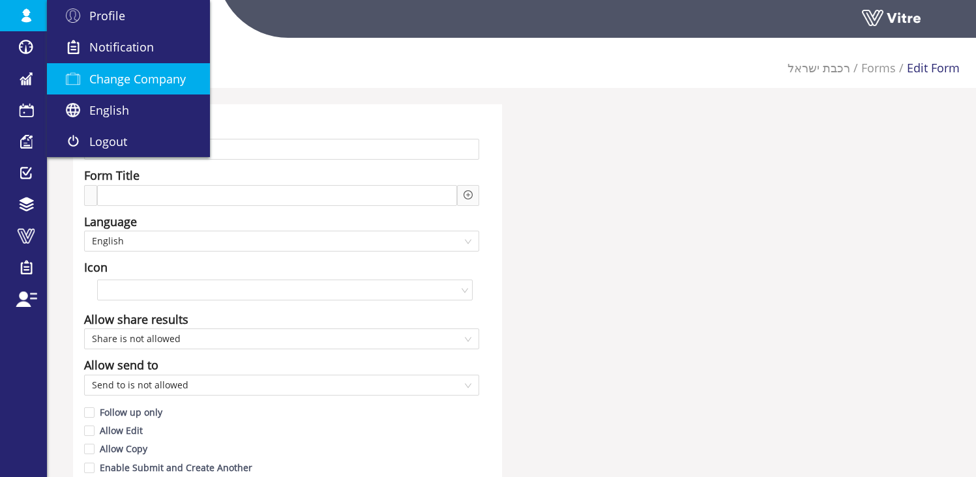
click at [108, 85] on span "Change Company" at bounding box center [137, 79] width 96 height 16
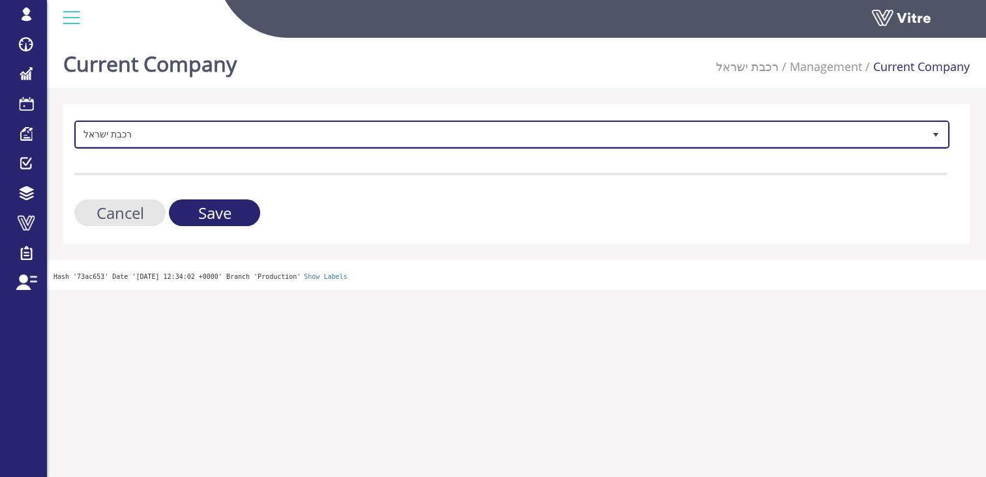
click at [200, 132] on span "רכבת ישראל" at bounding box center [499, 134] width 847 height 23
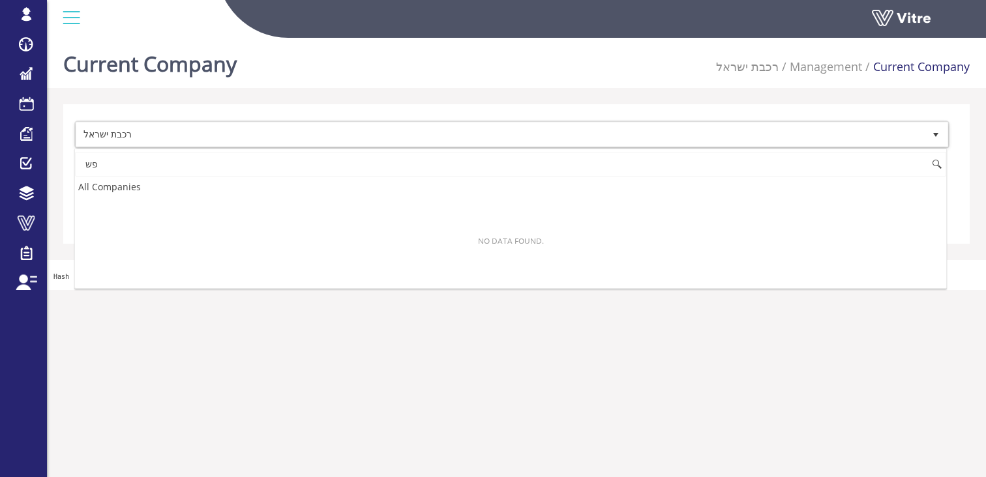
type input "פ"
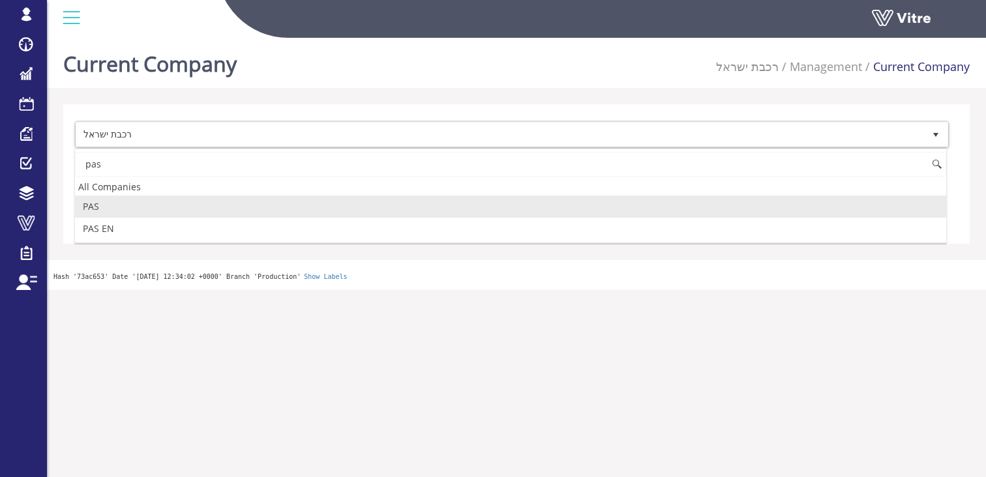
click at [201, 206] on li "PAS" at bounding box center [510, 207] width 871 height 22
type input "pas"
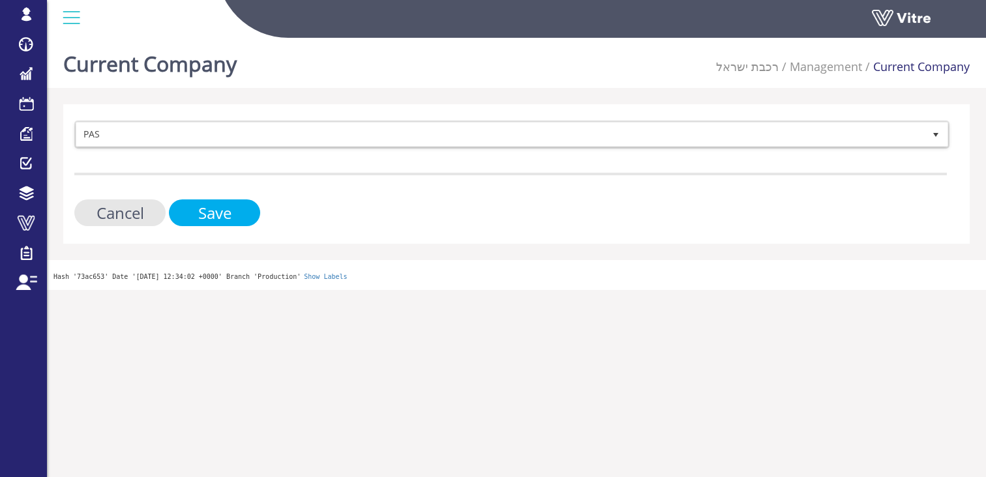
click at [224, 209] on input "Save" at bounding box center [214, 212] width 91 height 27
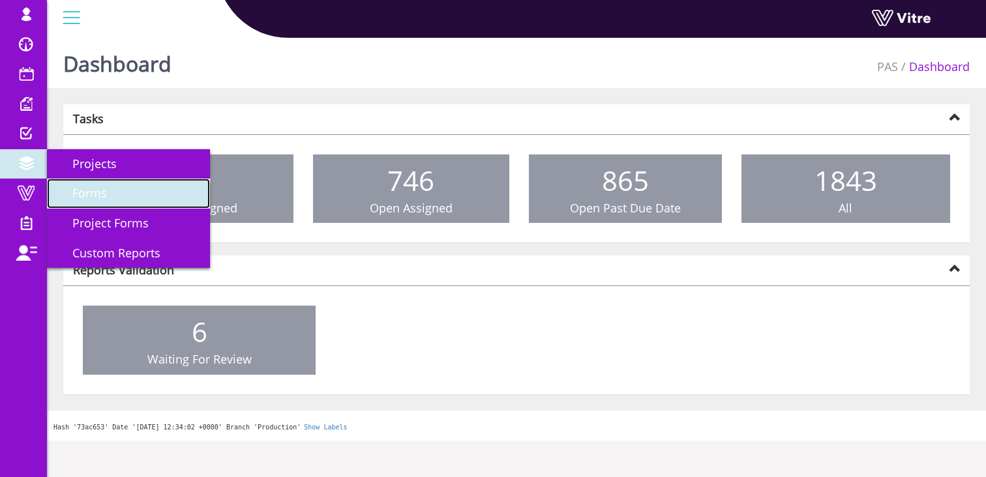
drag, startPoint x: 110, startPoint y: 196, endPoint x: 193, endPoint y: 186, distance: 84.0
click at [110, 196] on link "Forms" at bounding box center [128, 194] width 163 height 30
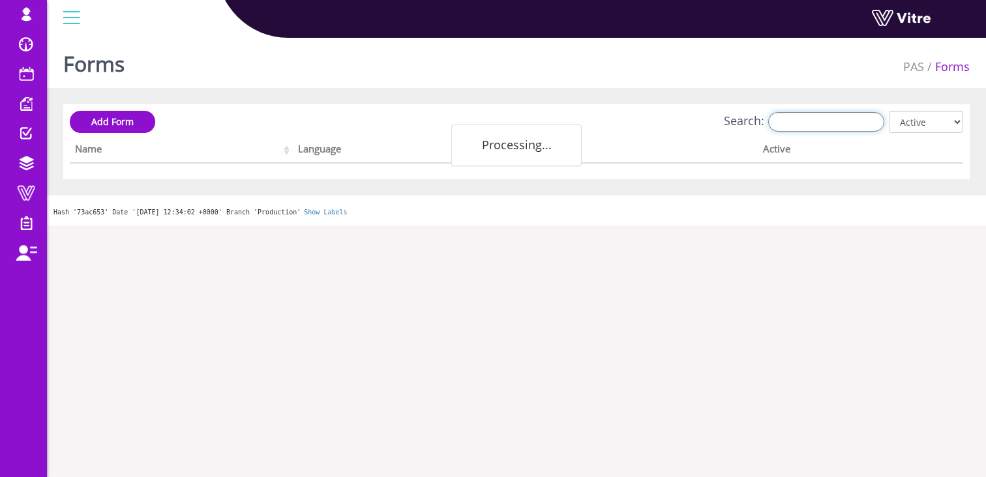
click at [817, 112] on input "Search:" at bounding box center [826, 122] width 116 height 20
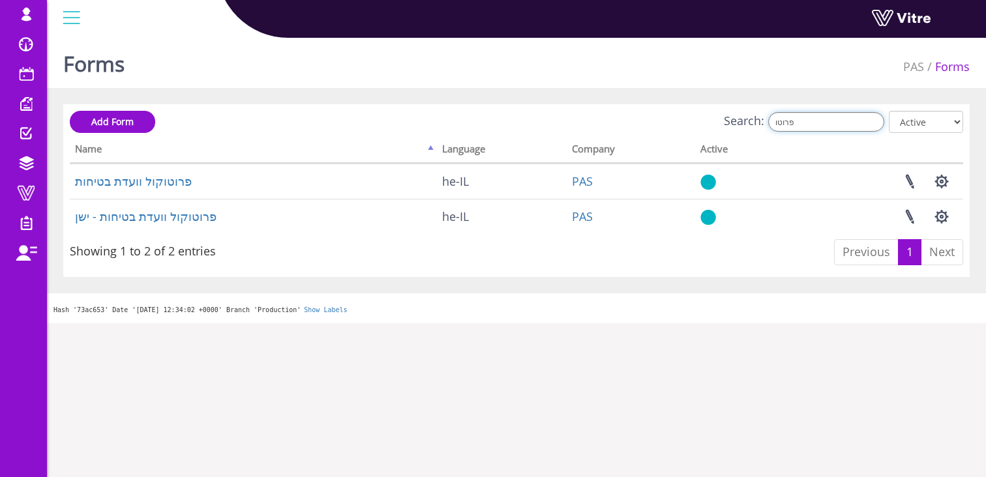
type input "פרוטו"
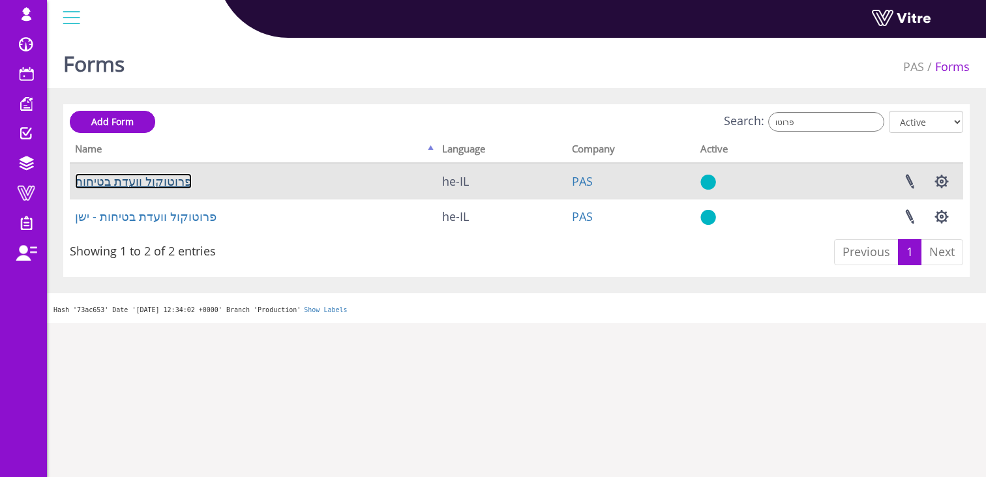
click at [165, 186] on link "פרוטוקול וועדת בטיחות" at bounding box center [133, 181] width 117 height 16
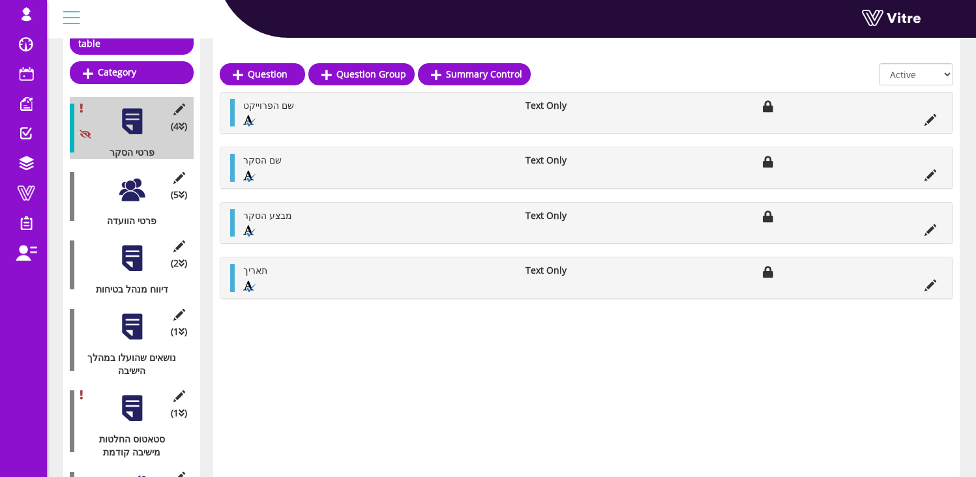
scroll to position [169, 0]
click at [129, 182] on div at bounding box center [131, 189] width 29 height 29
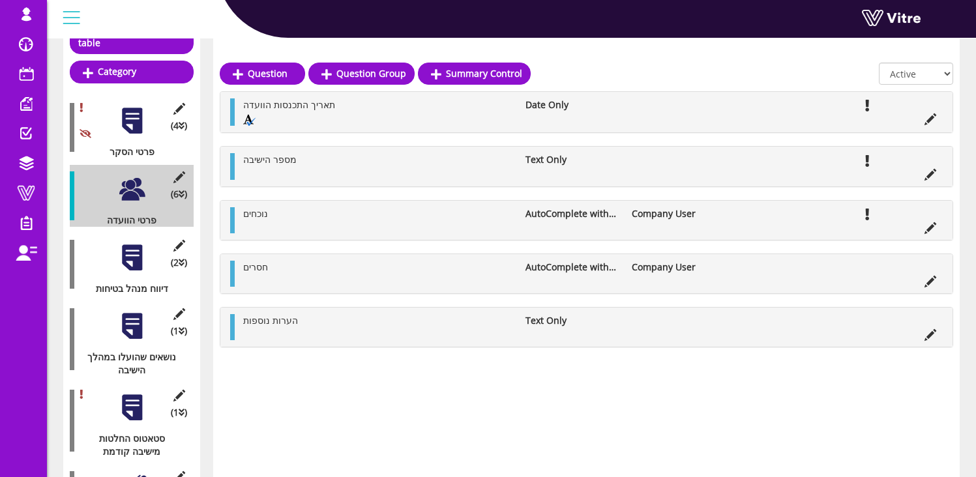
click at [130, 243] on div at bounding box center [131, 257] width 29 height 29
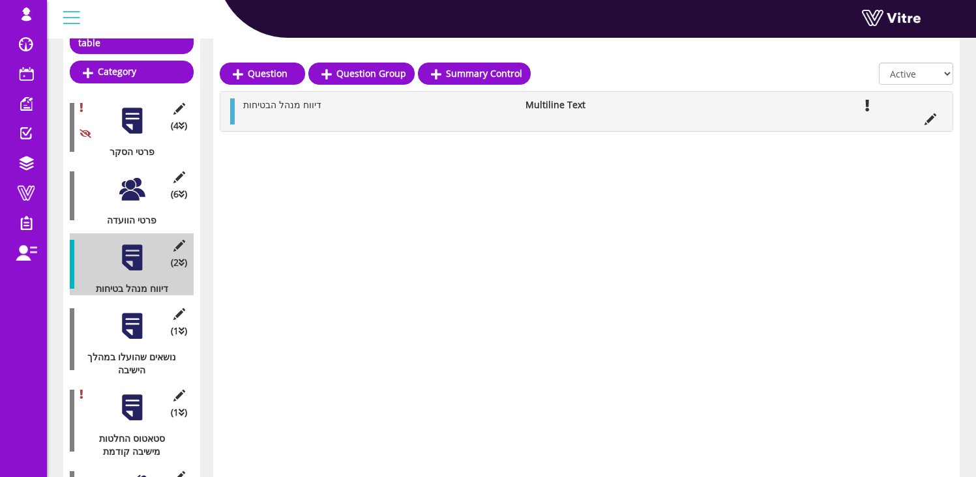
click at [131, 184] on div at bounding box center [131, 189] width 29 height 29
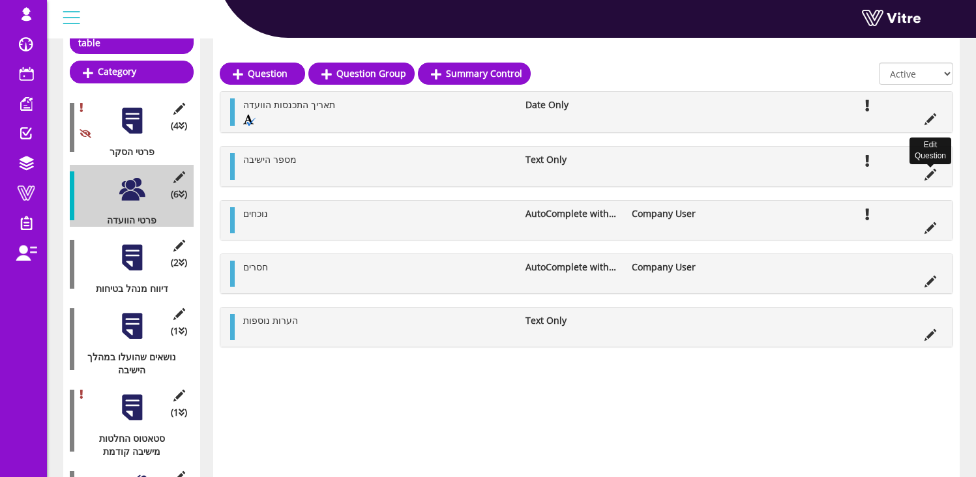
click at [935, 177] on icon at bounding box center [930, 175] width 12 height 12
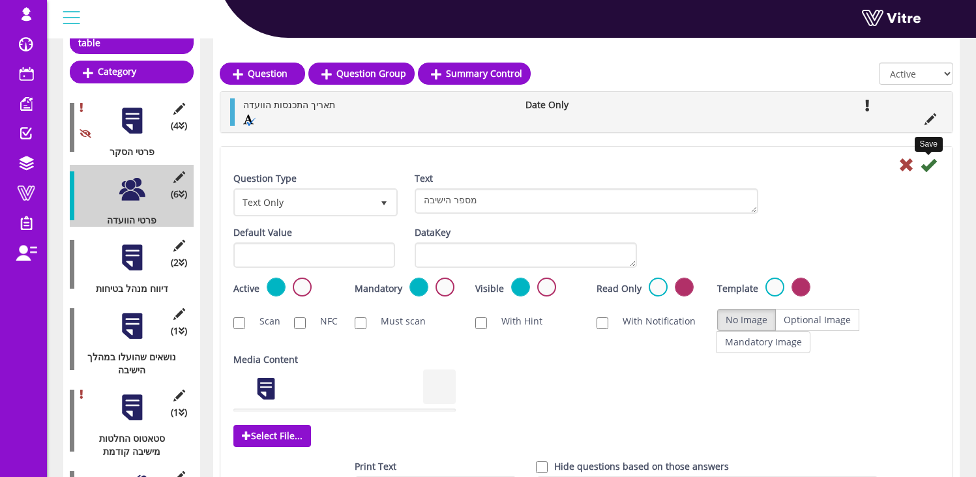
click at [932, 173] on icon at bounding box center [928, 165] width 16 height 16
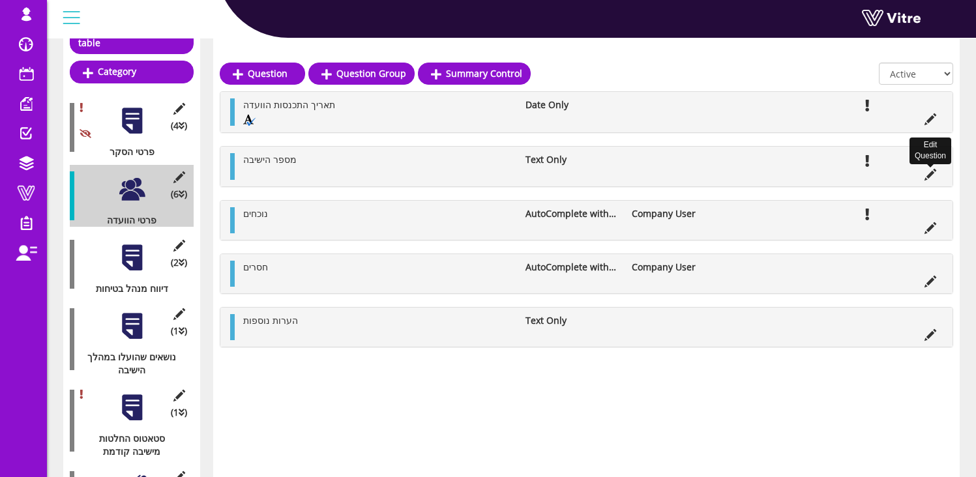
click at [931, 173] on icon at bounding box center [930, 175] width 12 height 12
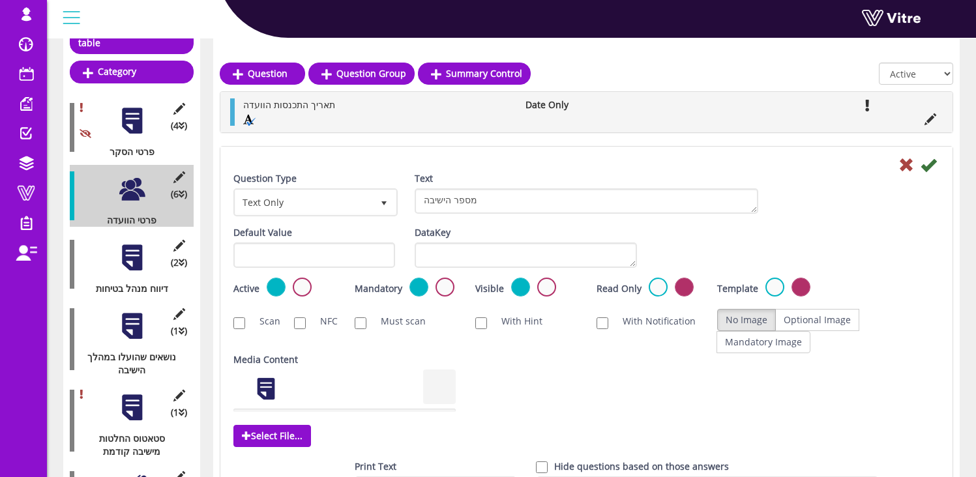
click at [297, 290] on label at bounding box center [302, 287] width 19 height 19
click at [0, 0] on input "radio" at bounding box center [0, 0] width 0 height 0
click at [927, 164] on icon at bounding box center [928, 165] width 16 height 16
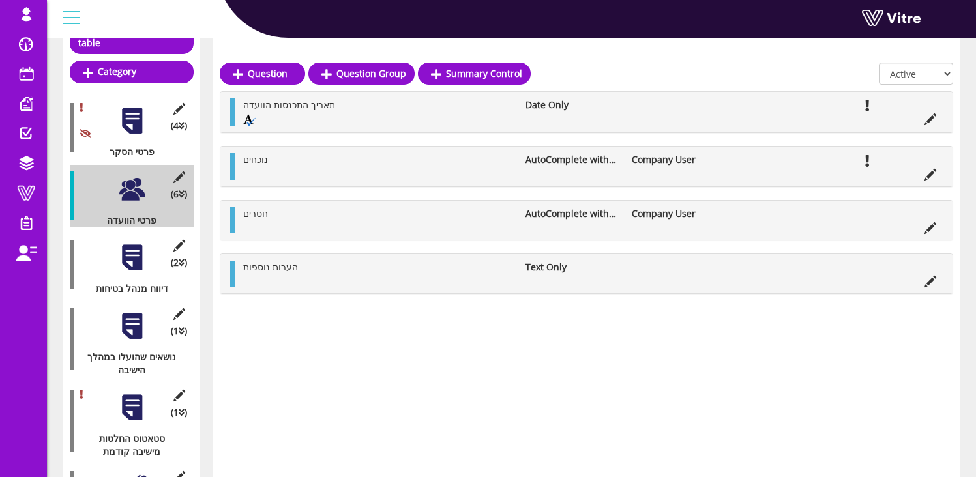
click at [568, 160] on li "AutoComplete with multiple values" at bounding box center [572, 159] width 106 height 13
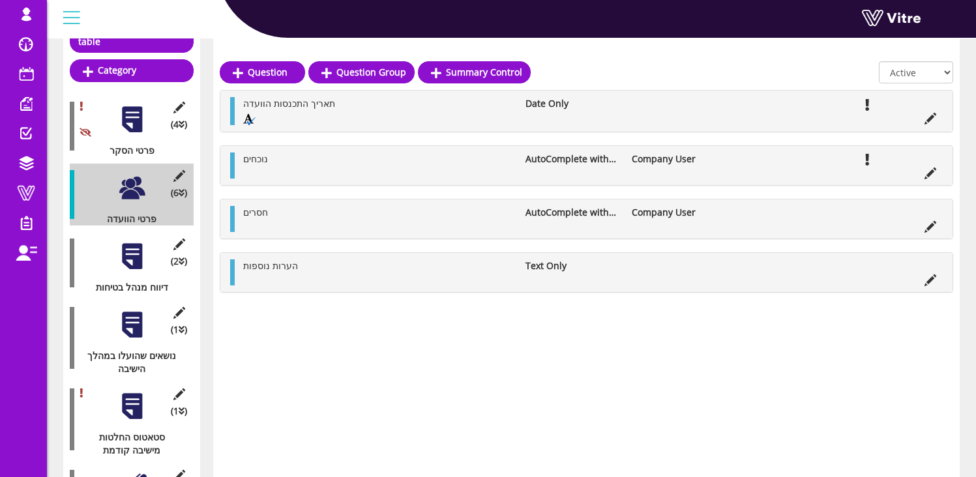
scroll to position [171, 0]
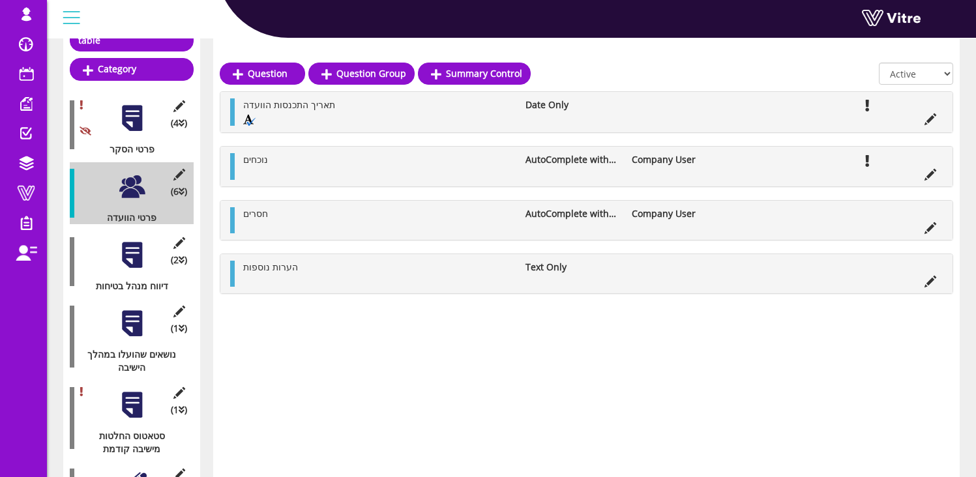
click at [133, 241] on div at bounding box center [131, 255] width 29 height 29
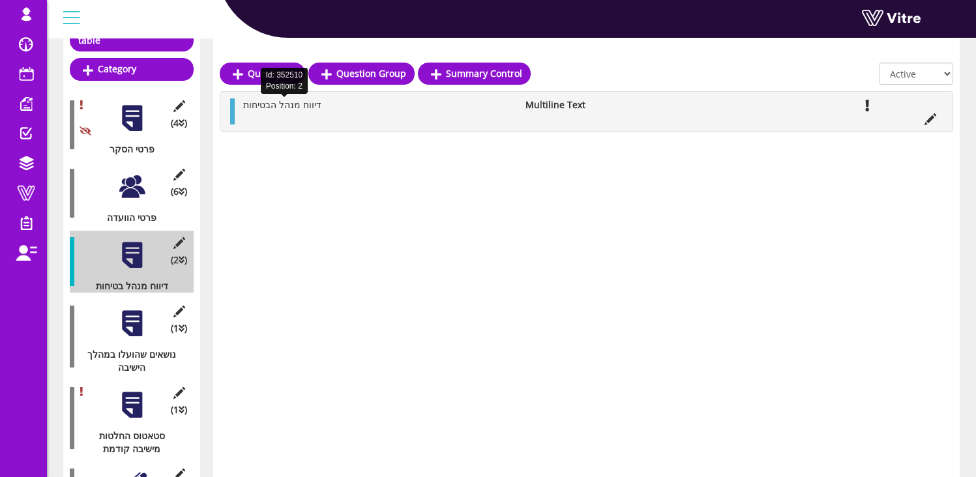
click at [286, 110] on span "דיווח מנהל הבטיחות" at bounding box center [282, 104] width 78 height 12
click at [137, 322] on div at bounding box center [131, 323] width 29 height 29
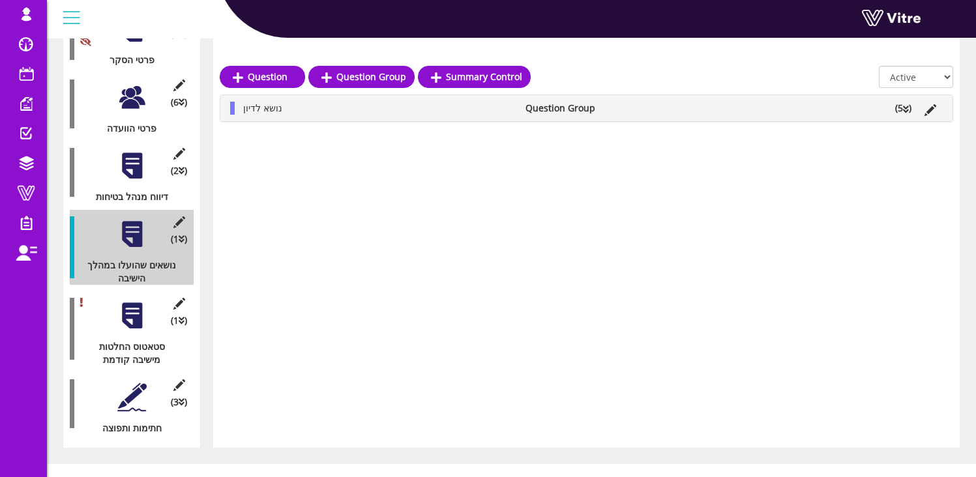
scroll to position [265, 0]
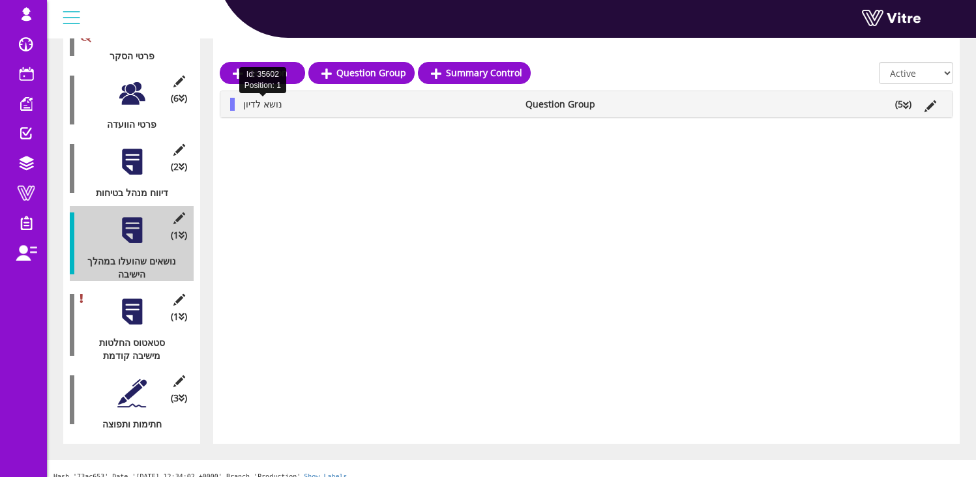
click at [252, 110] on span "נושא לדיון" at bounding box center [262, 104] width 39 height 12
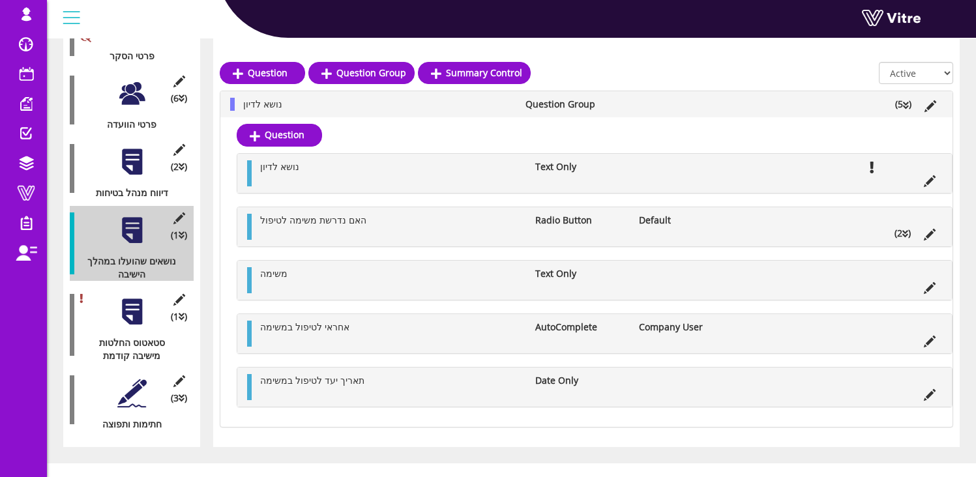
click at [641, 228] on ul "האם נדרשת משימה לטיפול Radio Button Default (2 )" at bounding box center [598, 227] width 688 height 26
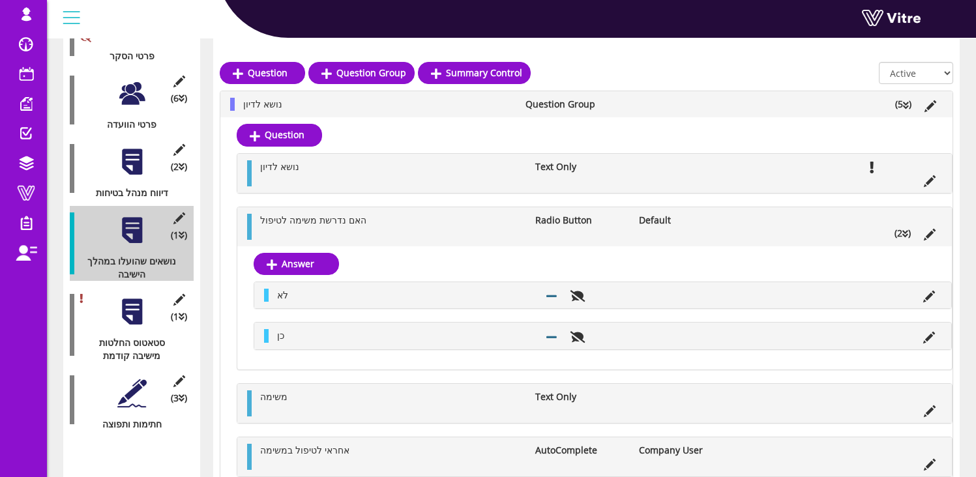
click at [666, 226] on li "Default" at bounding box center [683, 220] width 103 height 13
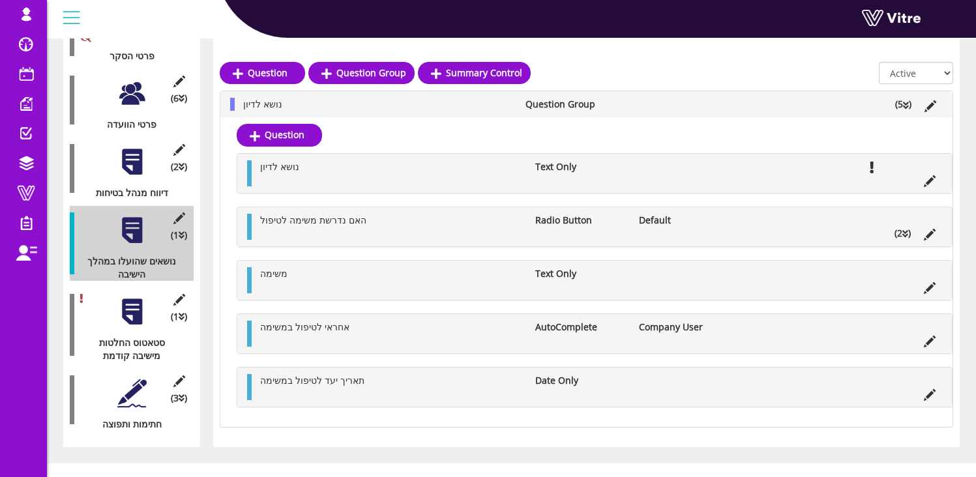
click at [296, 284] on li at bounding box center [290, 286] width 25 height 13
click at [542, 281] on ul "משימה Text Only" at bounding box center [598, 280] width 688 height 26
click at [125, 297] on div at bounding box center [131, 311] width 29 height 29
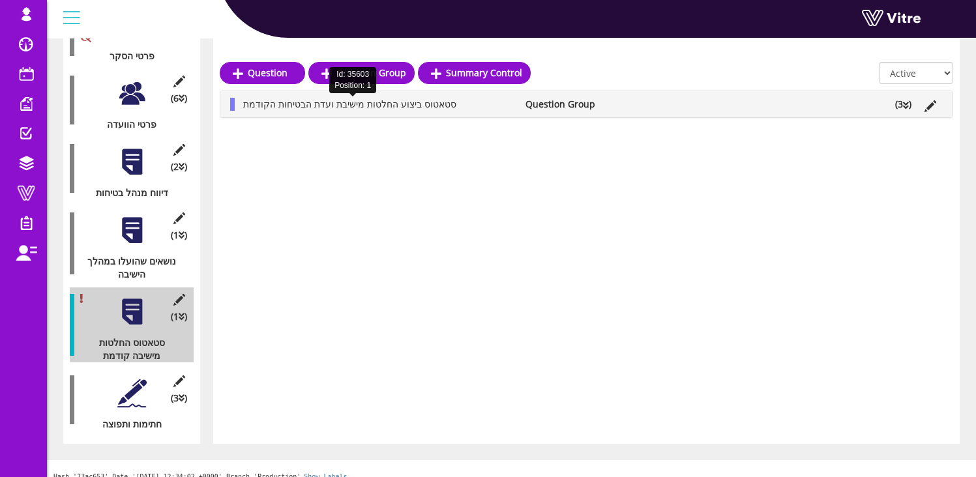
drag, startPoint x: 308, startPoint y: 108, endPoint x: 341, endPoint y: 105, distance: 32.8
click at [308, 108] on span "סטאטוס ביצוע החלטות מישיבת ועדת הבטיחות הקודמת" at bounding box center [349, 104] width 213 height 12
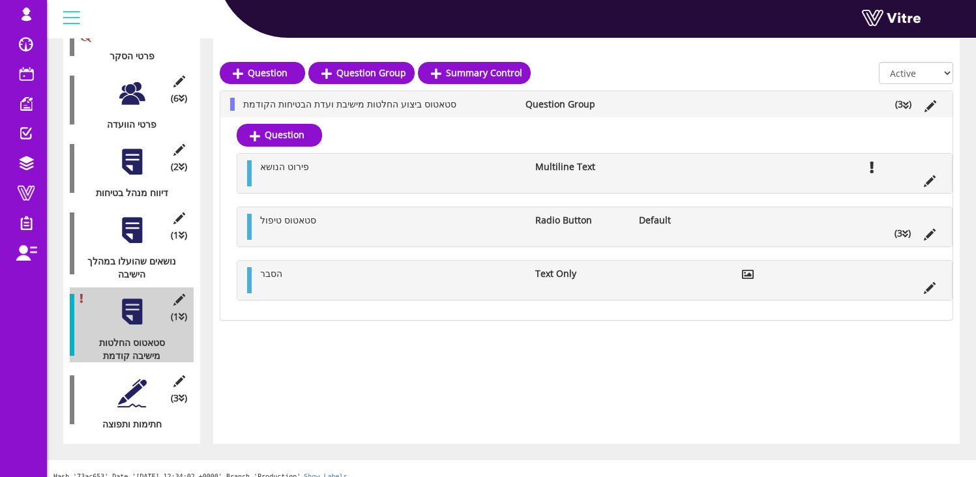
click at [141, 369] on div "(3 ) חתימות ותפוצה" at bounding box center [132, 400] width 124 height 62
click at [140, 387] on div at bounding box center [131, 393] width 29 height 29
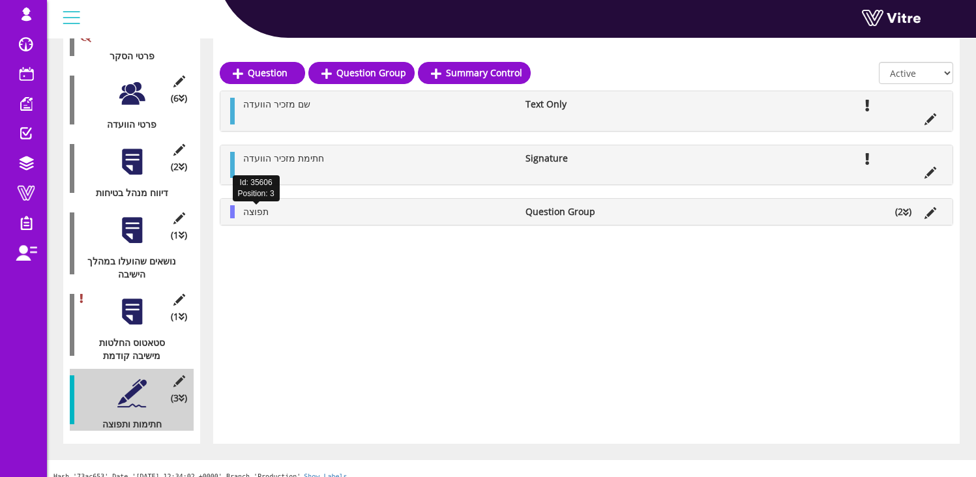
click at [251, 213] on span "תפוצה" at bounding box center [255, 211] width 25 height 12
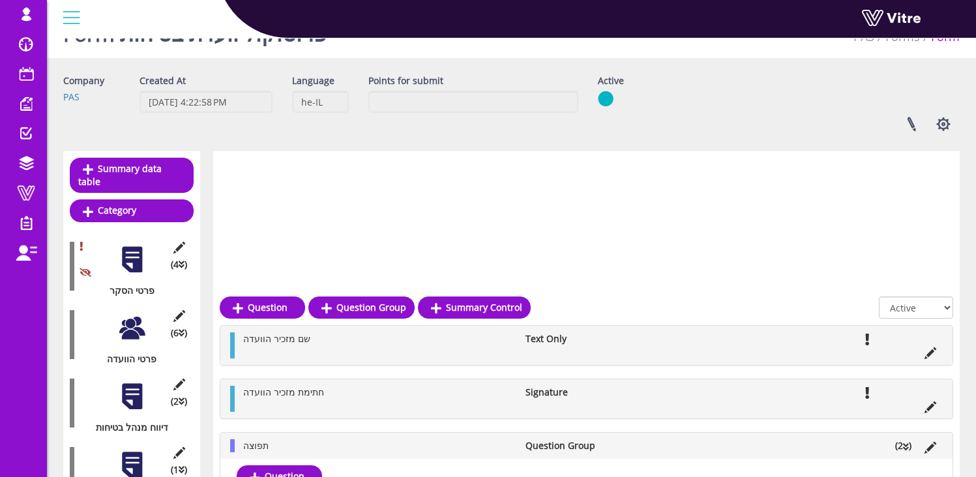
scroll to position [0, 0]
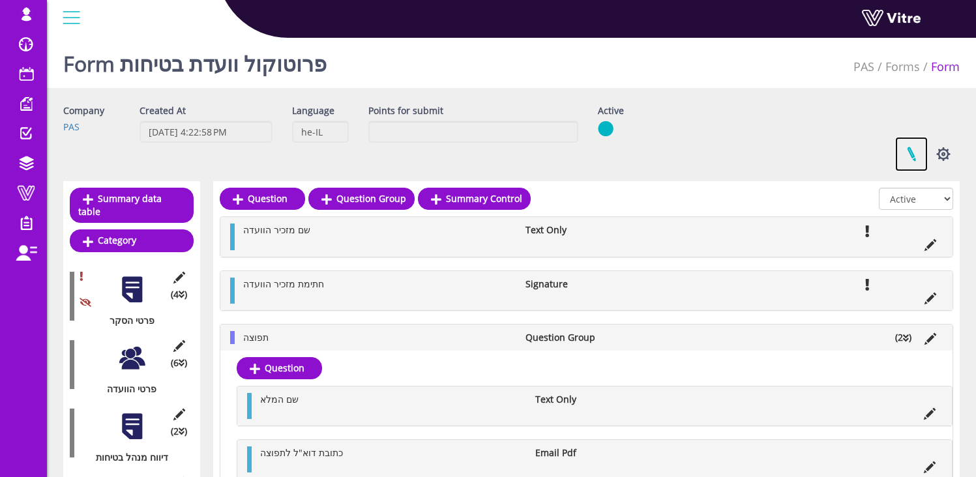
click at [910, 147] on link at bounding box center [911, 154] width 33 height 35
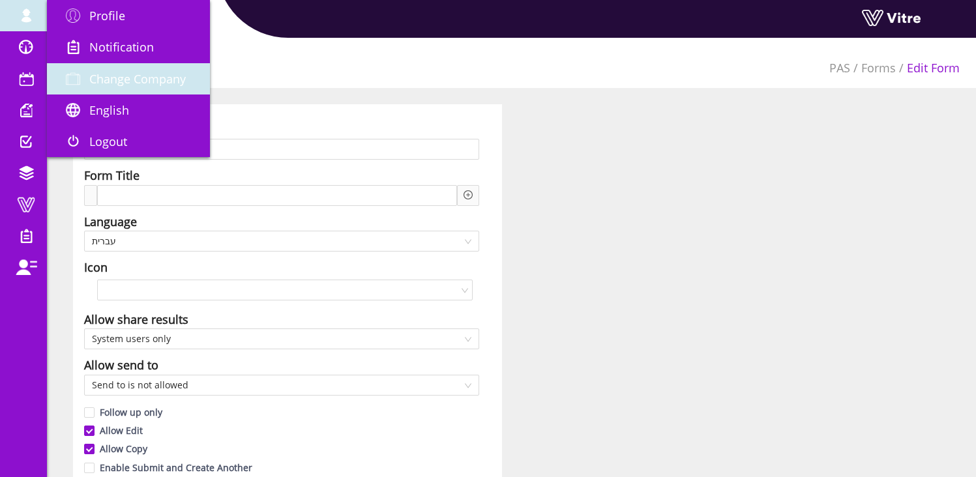
click at [132, 72] on span "Change Company" at bounding box center [137, 79] width 96 height 16
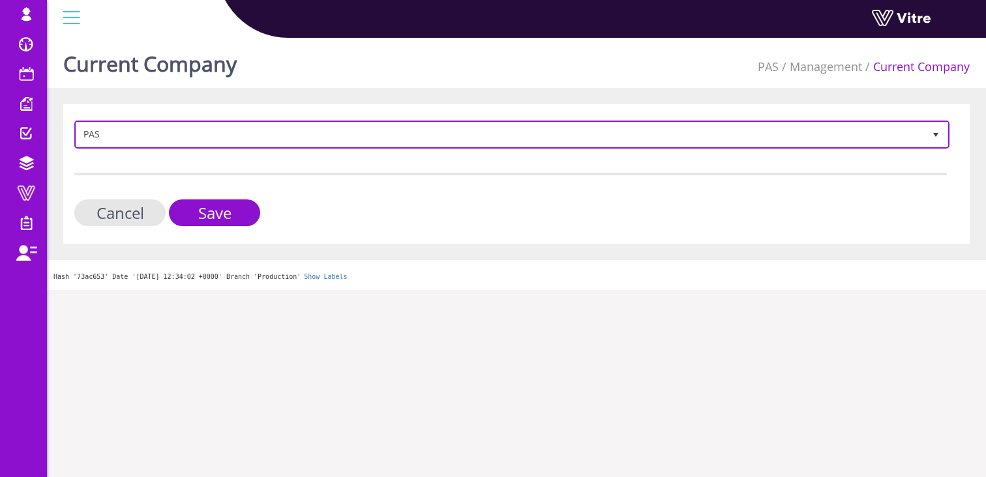
drag, startPoint x: 181, startPoint y: 132, endPoint x: 196, endPoint y: 136, distance: 15.3
click at [181, 134] on span "PAS" at bounding box center [499, 134] width 847 height 23
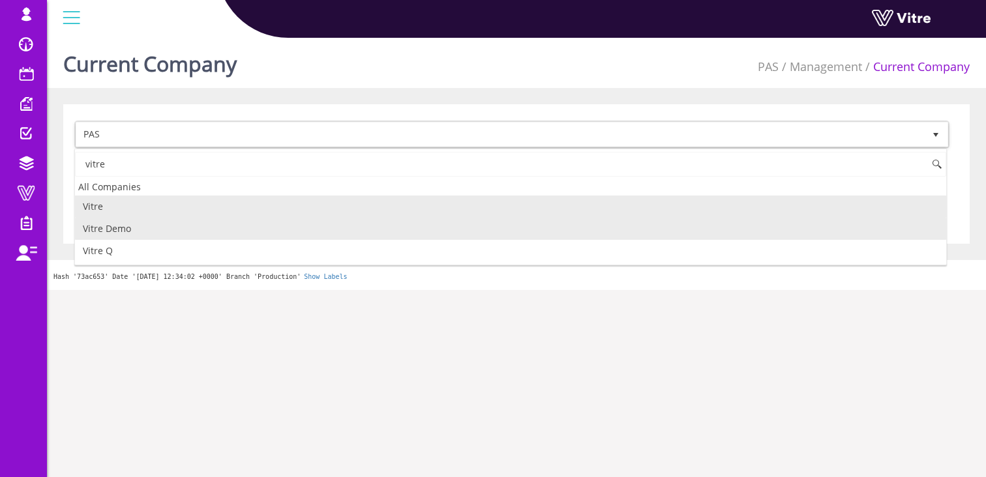
click at [245, 229] on li "Vitre Demo" at bounding box center [510, 229] width 871 height 22
type input "vitre"
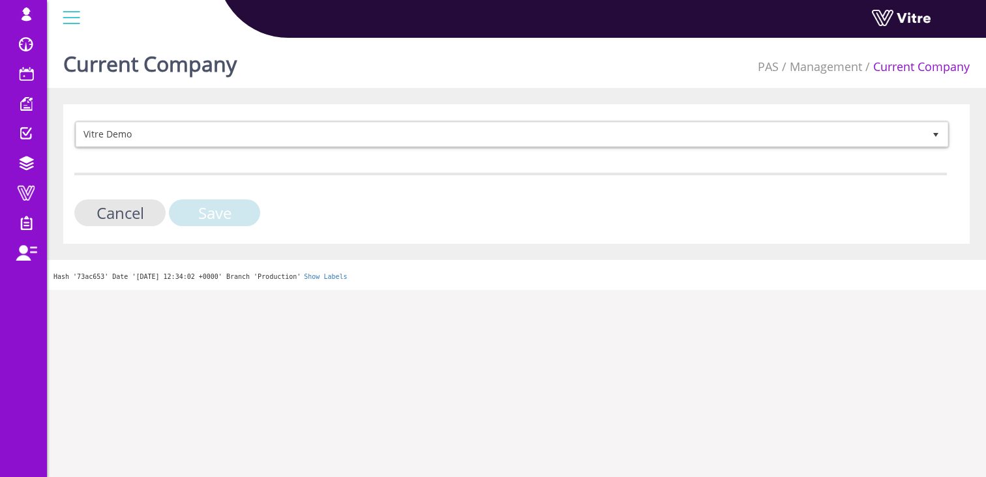
click at [241, 213] on input "Save" at bounding box center [214, 212] width 91 height 27
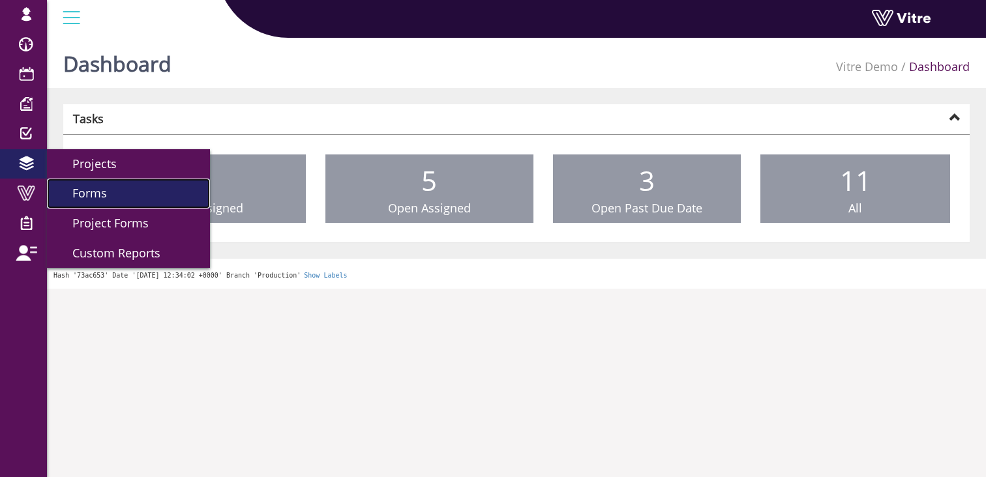
click at [75, 190] on span "Forms" at bounding box center [82, 193] width 50 height 16
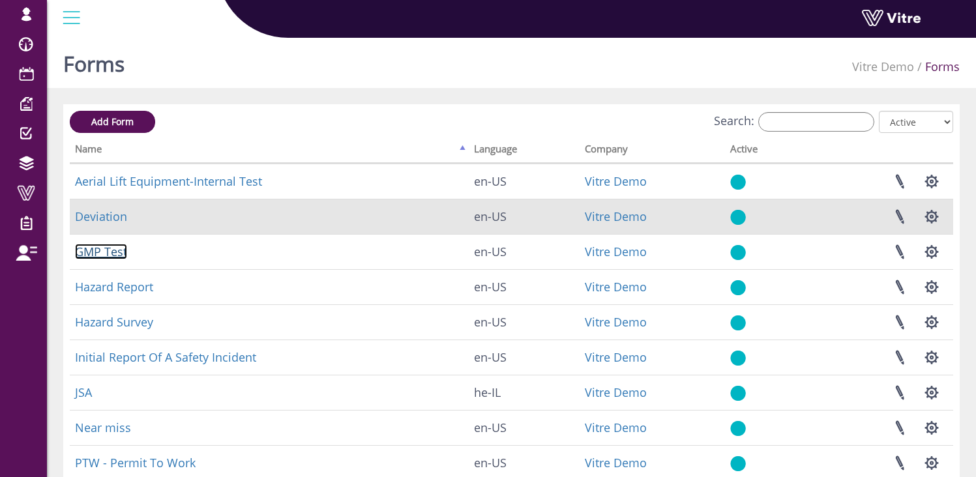
drag, startPoint x: 113, startPoint y: 256, endPoint x: 598, endPoint y: 203, distance: 487.9
click at [113, 256] on link "GMP Test" at bounding box center [101, 252] width 52 height 16
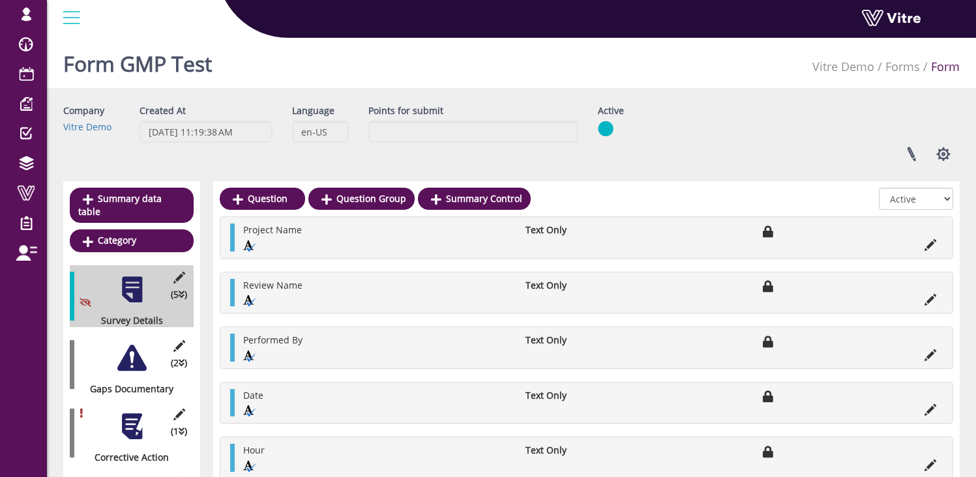
click at [130, 351] on div at bounding box center [131, 358] width 29 height 29
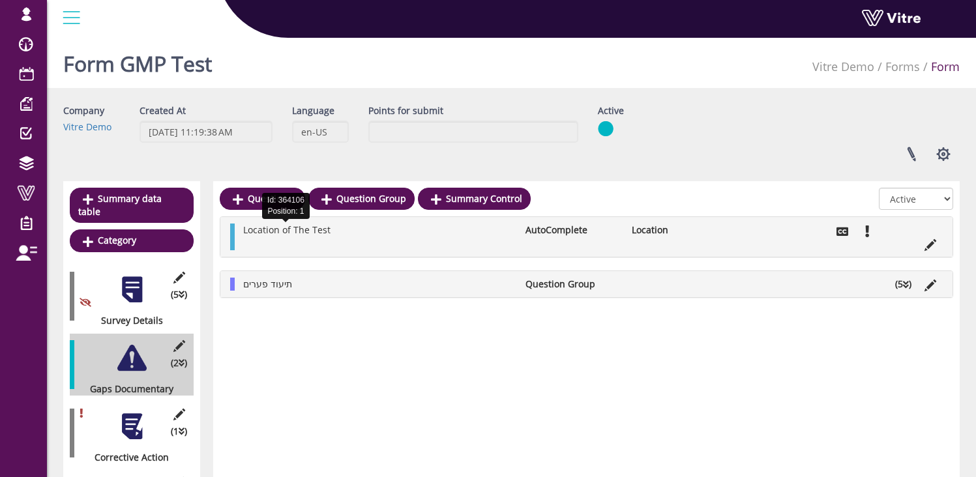
click at [314, 232] on span "Location of The Test" at bounding box center [286, 230] width 87 height 12
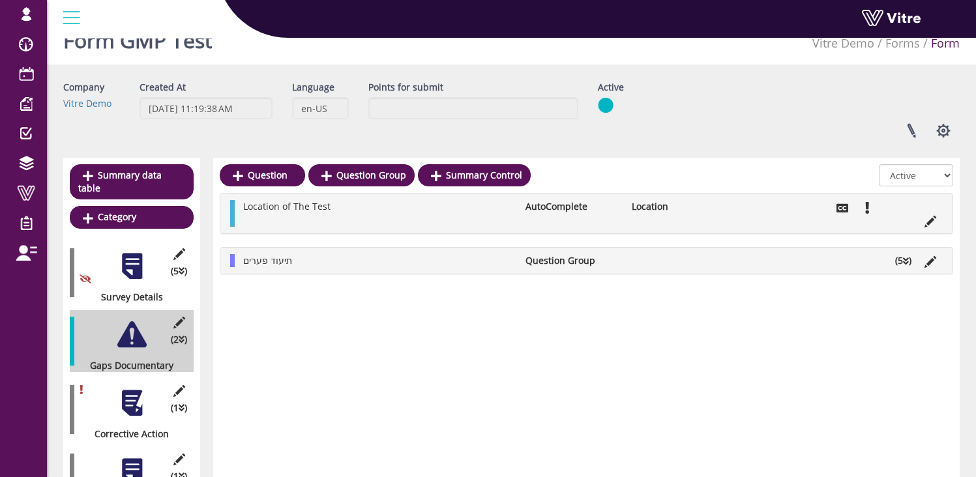
scroll to position [24, 0]
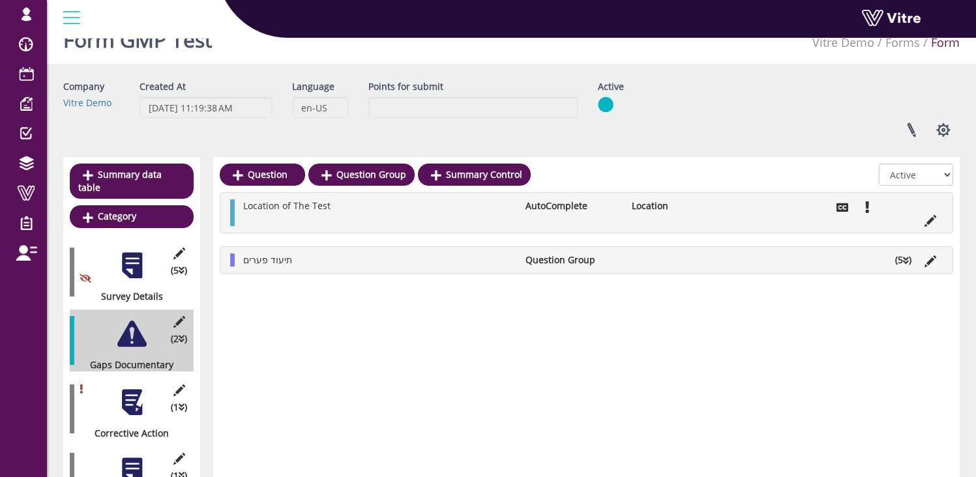
click at [299, 259] on li "תיעוד פערים" at bounding box center [378, 260] width 282 height 13
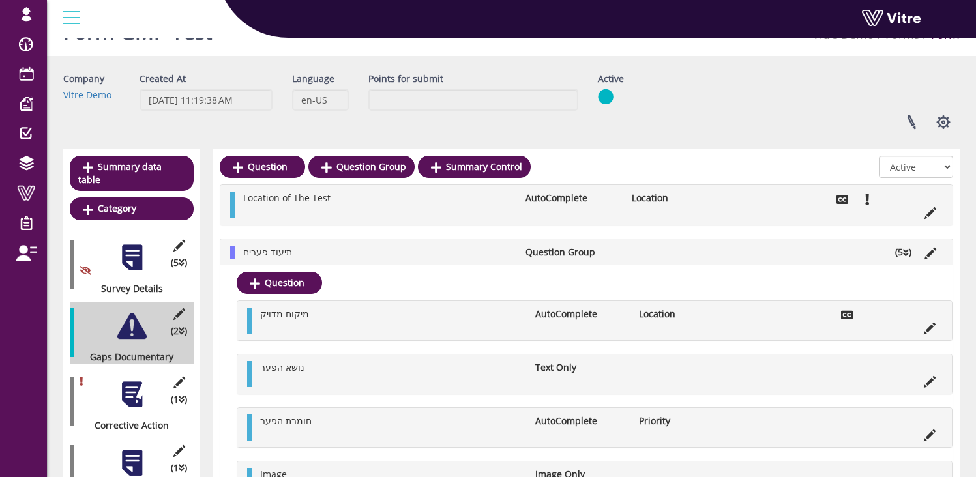
scroll to position [0, 0]
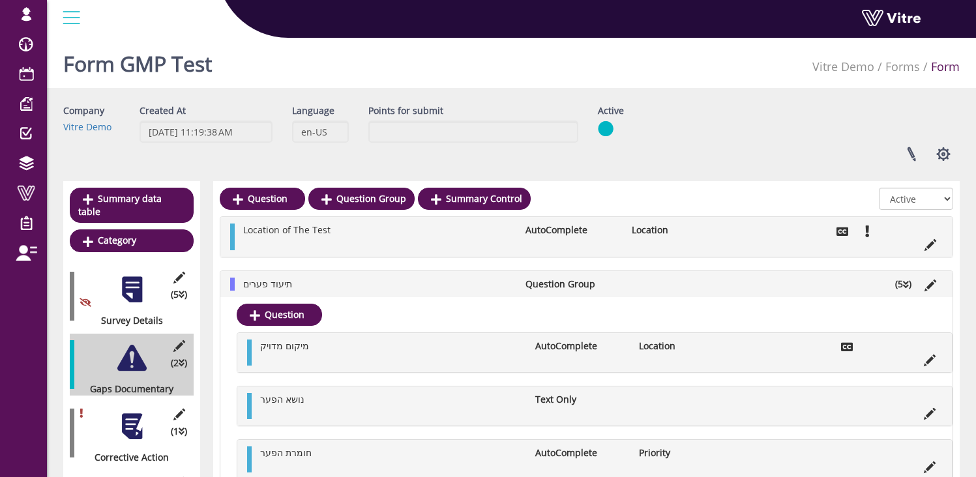
click at [132, 414] on div at bounding box center [131, 426] width 29 height 29
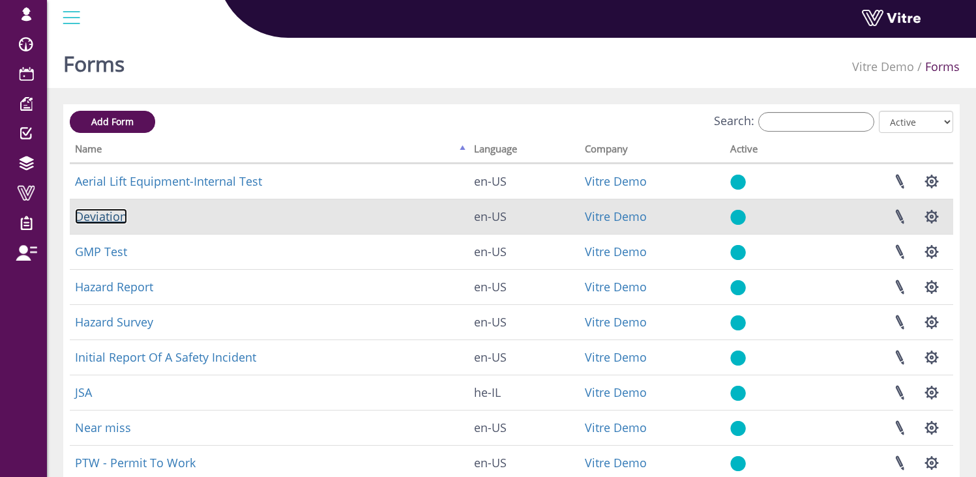
click at [104, 219] on link "Deviation" at bounding box center [101, 217] width 52 height 16
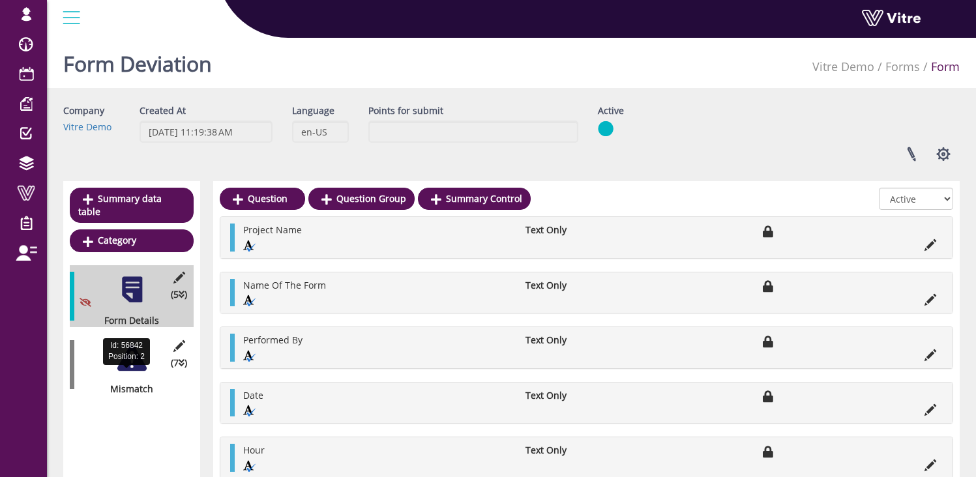
click at [130, 359] on div at bounding box center [131, 358] width 29 height 29
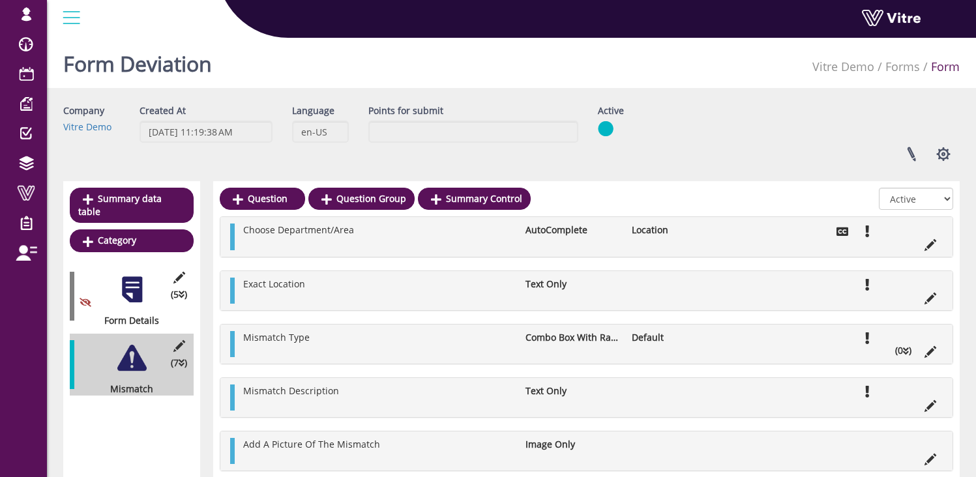
click at [573, 233] on li "AutoComplete" at bounding box center [572, 230] width 106 height 13
click at [259, 342] on span "Mismatch Type" at bounding box center [276, 337] width 66 height 12
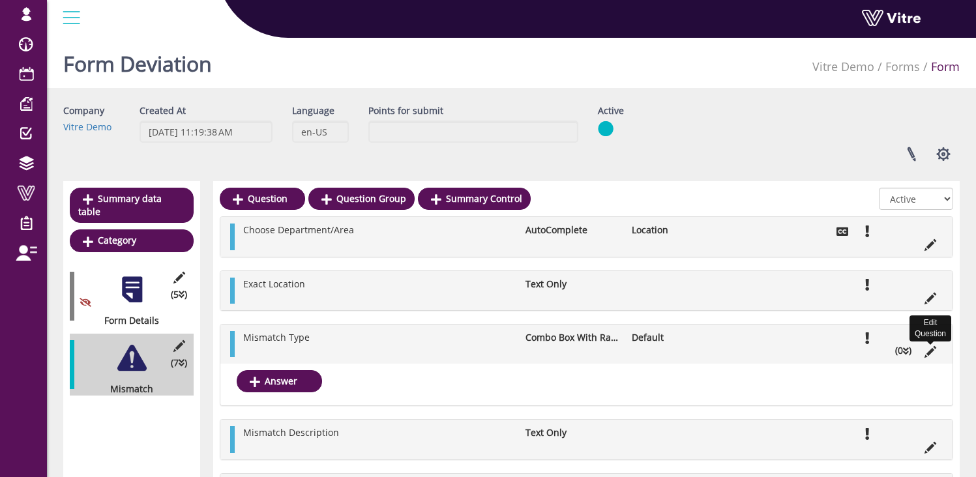
click at [930, 351] on icon at bounding box center [930, 352] width 12 height 12
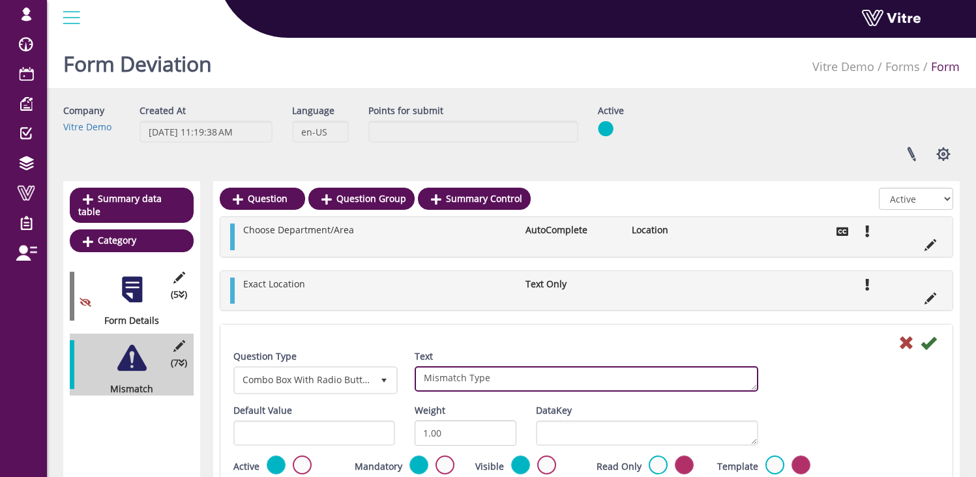
click at [434, 377] on textarea "Mismatch Type" at bounding box center [587, 378] width 344 height 25
click at [440, 374] on textarea "Mismatch Type" at bounding box center [587, 378] width 344 height 25
type textarea "Deviation Type"
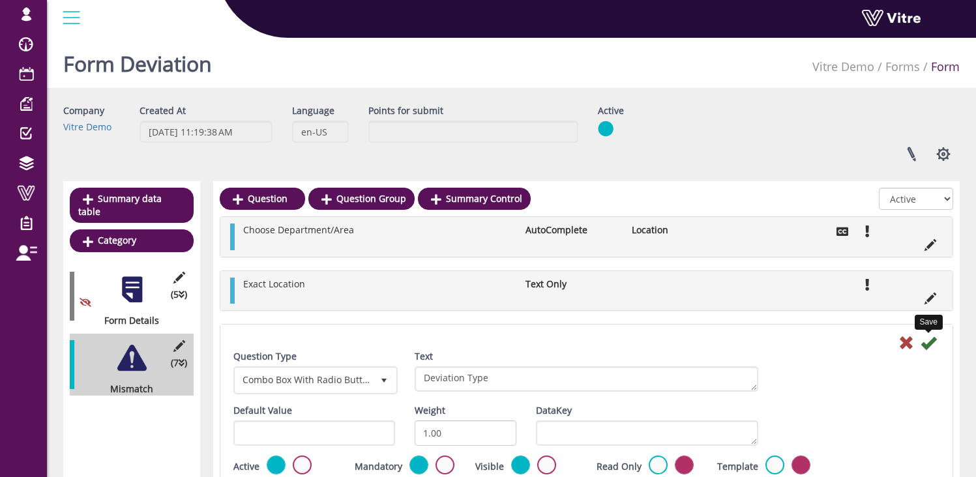
click at [927, 339] on icon at bounding box center [928, 343] width 16 height 16
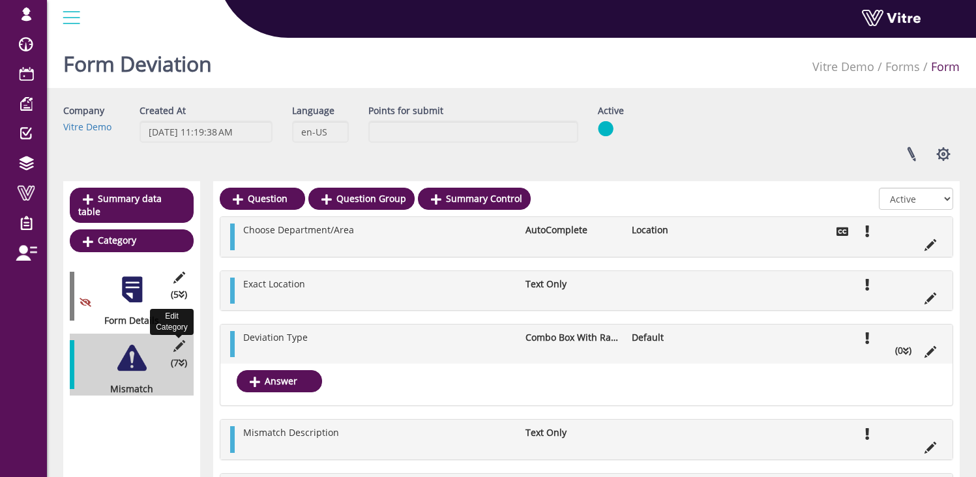
click at [181, 340] on icon at bounding box center [179, 346] width 16 height 12
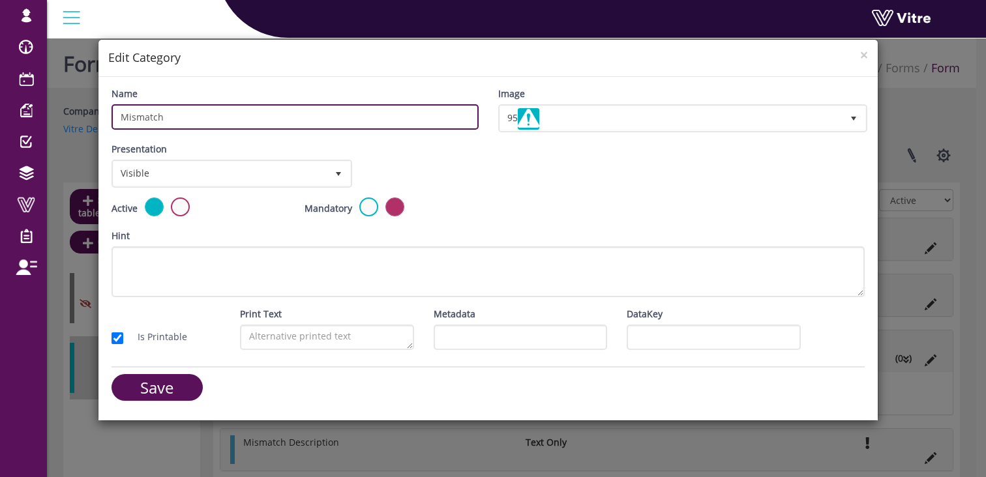
click at [133, 115] on input "Mismatch" at bounding box center [294, 116] width 367 height 25
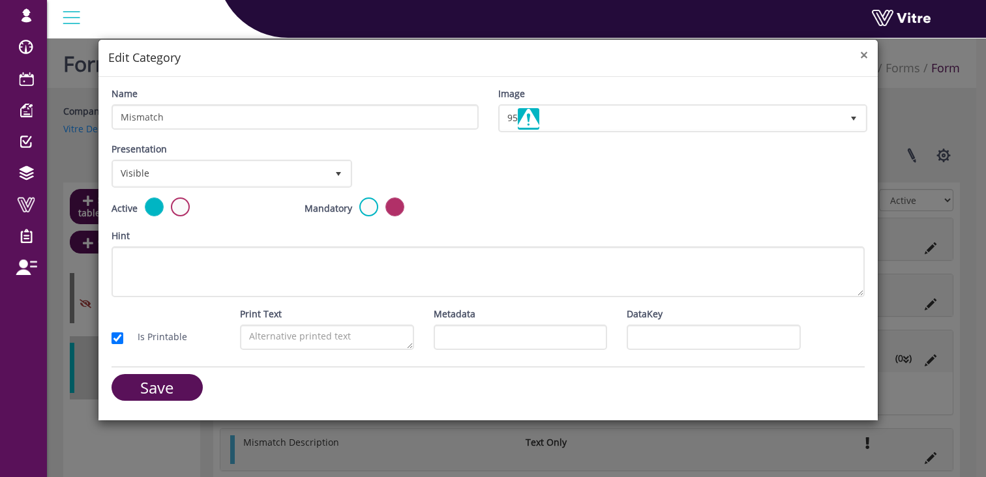
click at [863, 53] on span "×" at bounding box center [864, 55] width 8 height 18
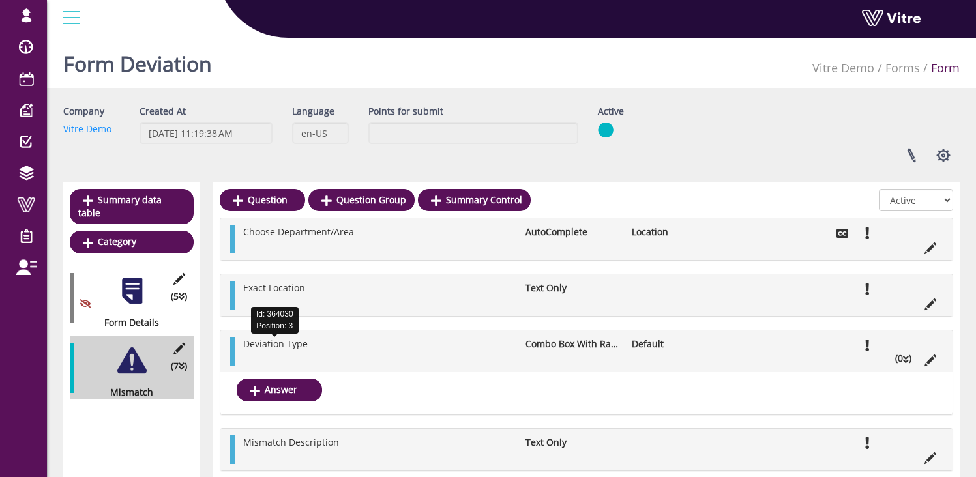
click at [268, 349] on span "Deviation Type" at bounding box center [275, 344] width 65 height 12
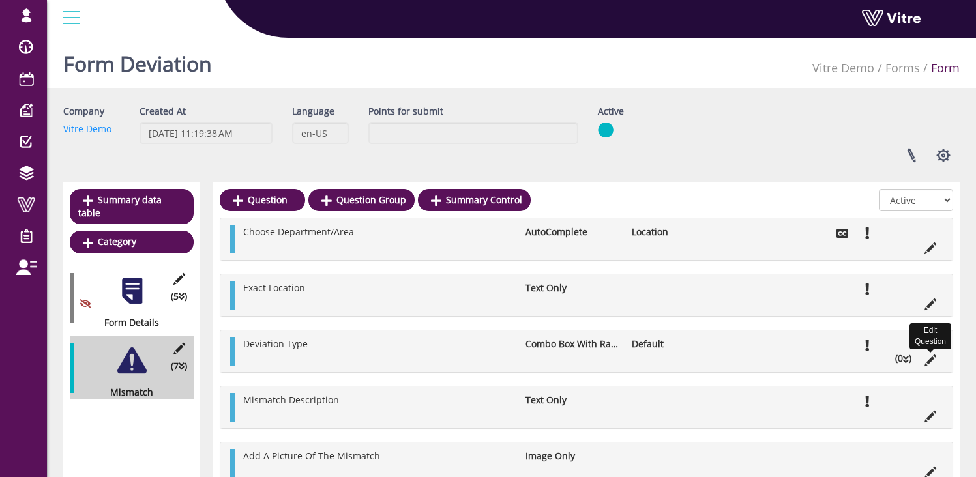
click at [929, 359] on icon at bounding box center [930, 361] width 12 height 12
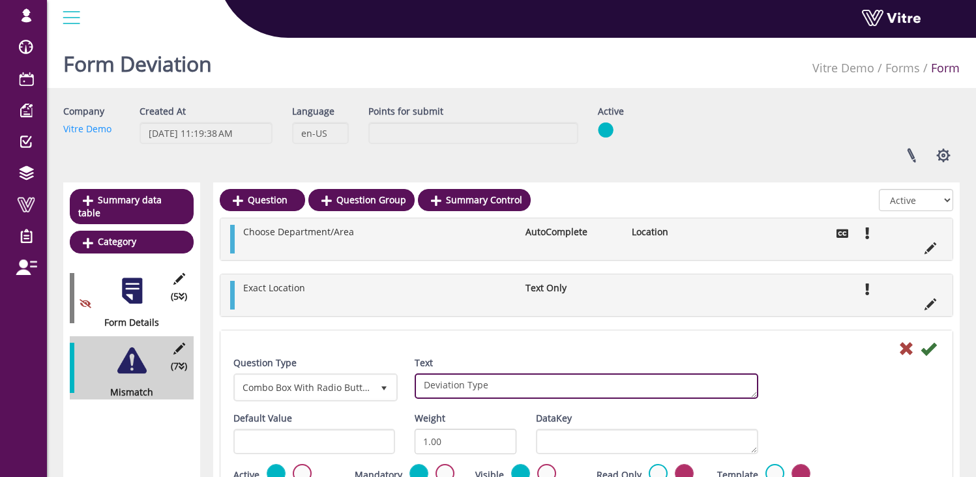
click at [448, 393] on textarea "Deviation Type" at bounding box center [587, 386] width 344 height 25
click at [443, 386] on textarea "Deviation Type" at bounding box center [587, 386] width 344 height 25
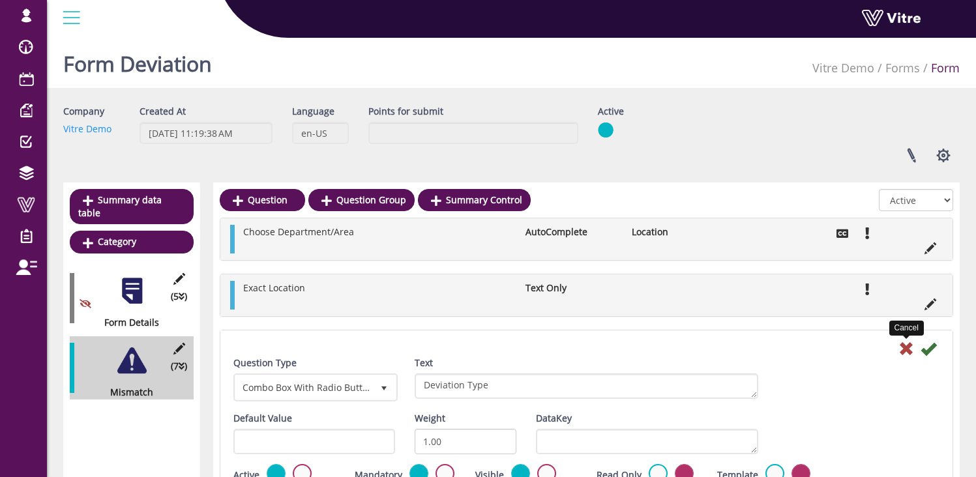
click at [912, 349] on icon at bounding box center [906, 349] width 16 height 16
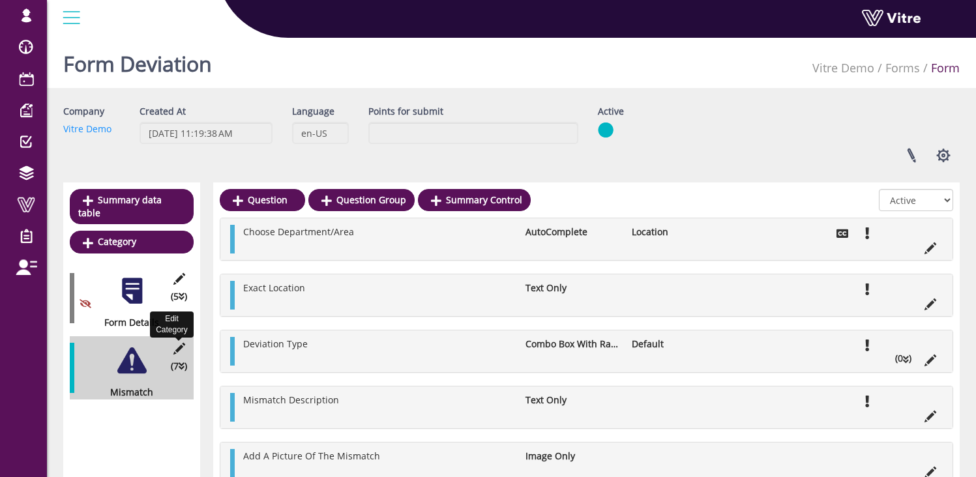
click at [176, 343] on icon at bounding box center [179, 349] width 16 height 12
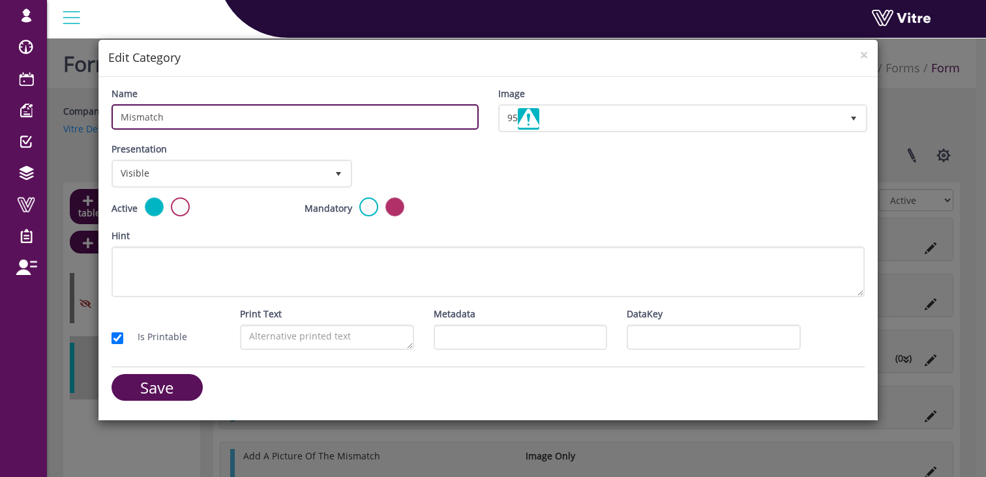
click at [138, 117] on input "Mismatch" at bounding box center [294, 116] width 367 height 25
paste input "Deviation"
type input "Deviation"
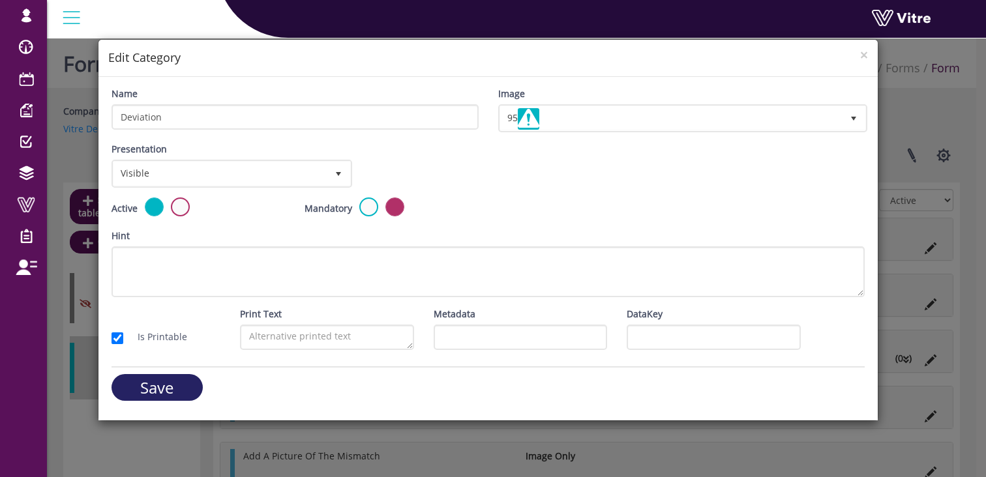
click at [160, 392] on input "Save" at bounding box center [156, 387] width 91 height 27
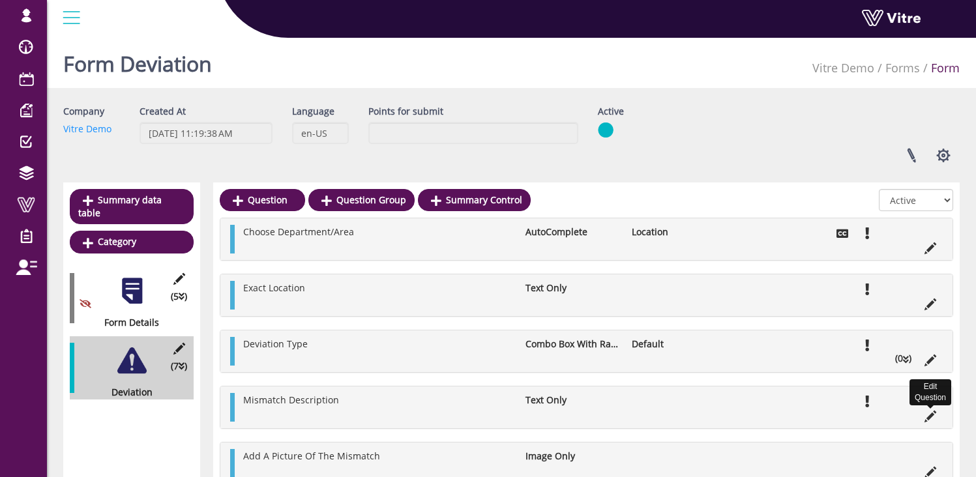
click at [927, 416] on icon at bounding box center [930, 417] width 12 height 12
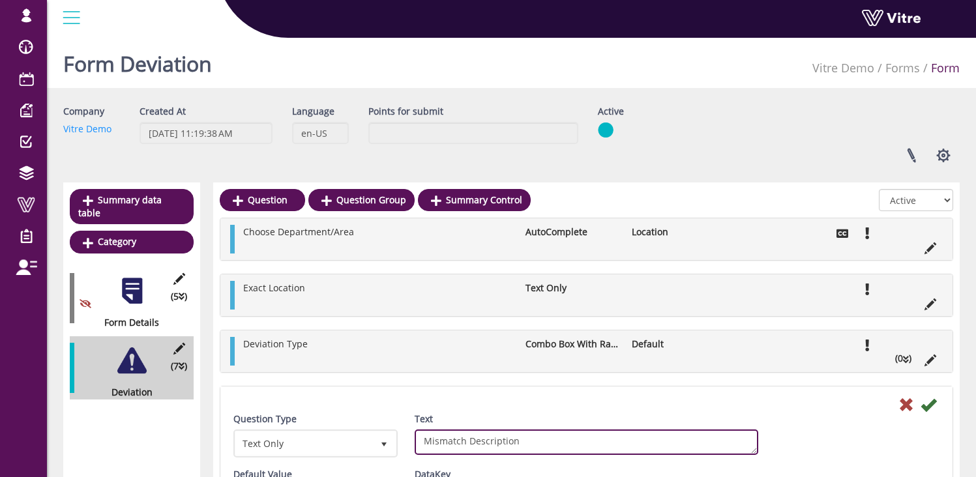
click at [438, 444] on textarea "Mismatch Description" at bounding box center [587, 442] width 344 height 25
paste textarea "Deviation"
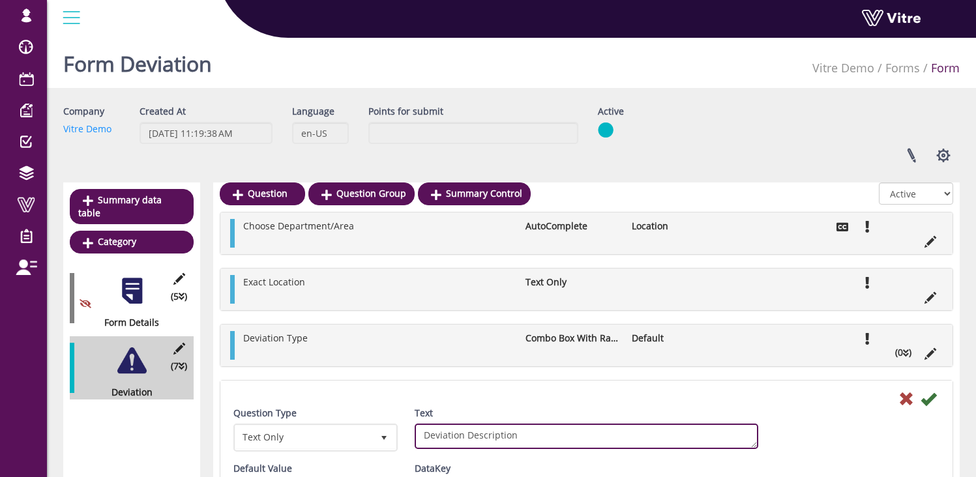
scroll to position [259, 0]
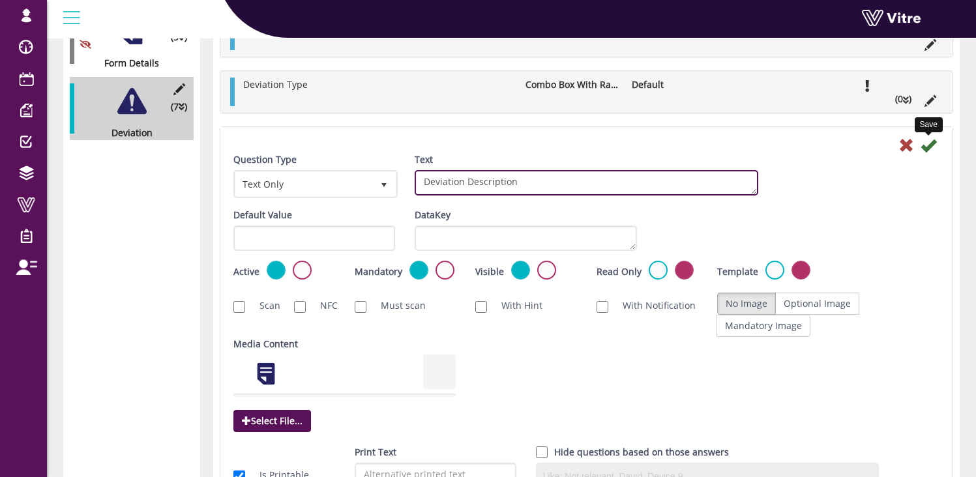
type textarea "Deviation Description"
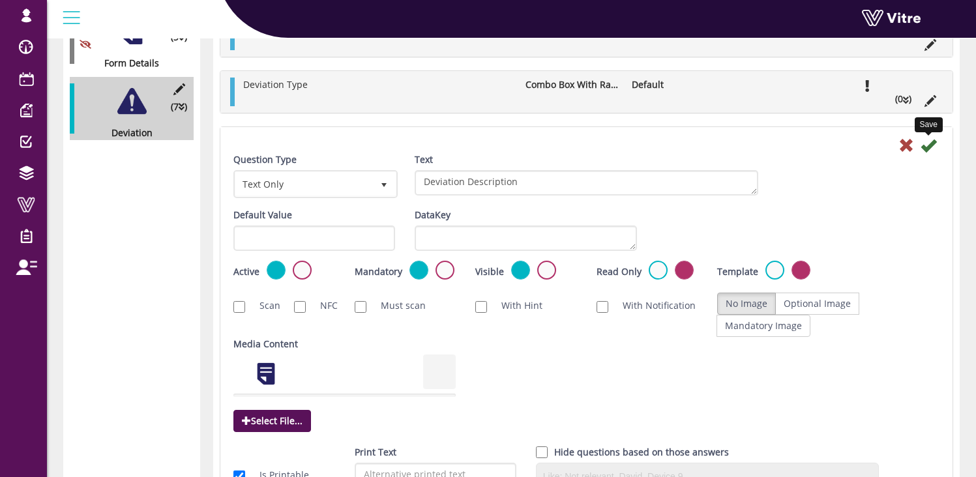
click at [927, 144] on icon at bounding box center [928, 146] width 16 height 16
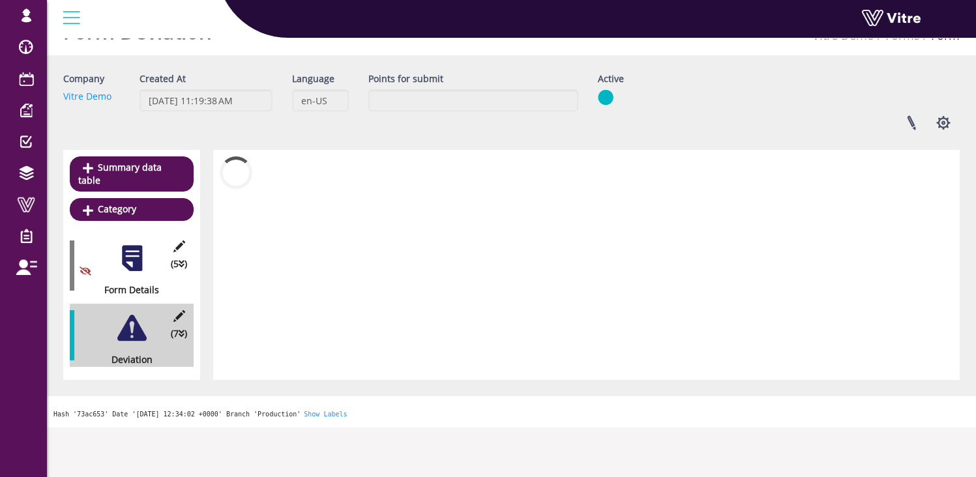
click at [928, 146] on div "Company Vitre Demo Created At 7/29/2025 11:19:38 AM Language en-US Points for s…" at bounding box center [511, 226] width 896 height 308
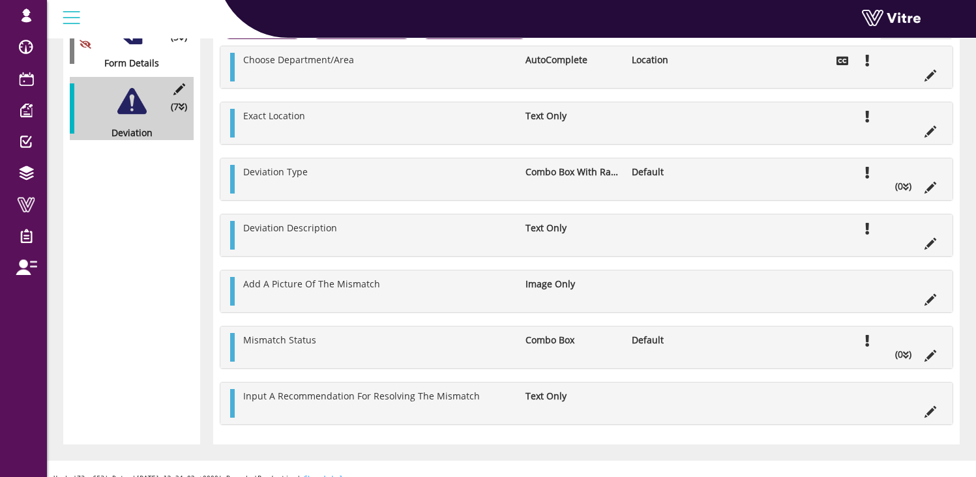
click at [141, 243] on div "Summary data table Category (5 ) Form Details (7 ) Deviation" at bounding box center [131, 184] width 137 height 522
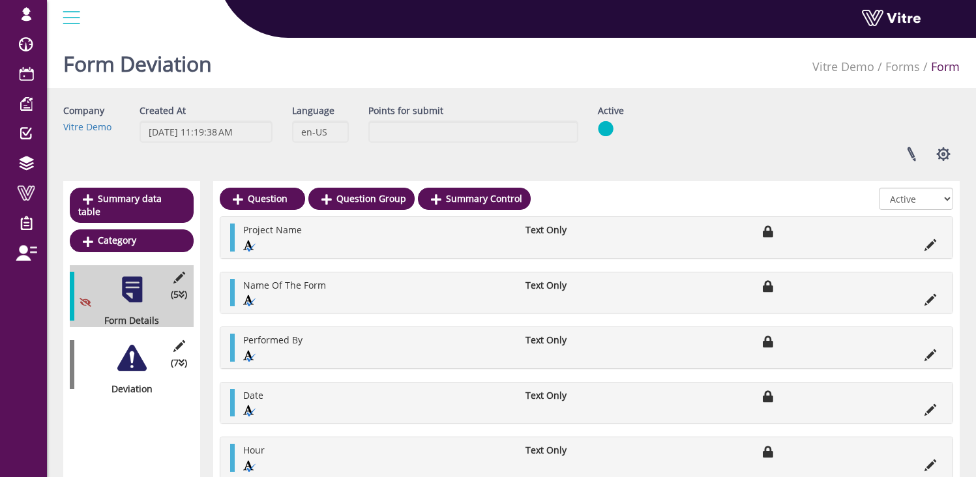
click at [131, 344] on div at bounding box center [131, 358] width 29 height 29
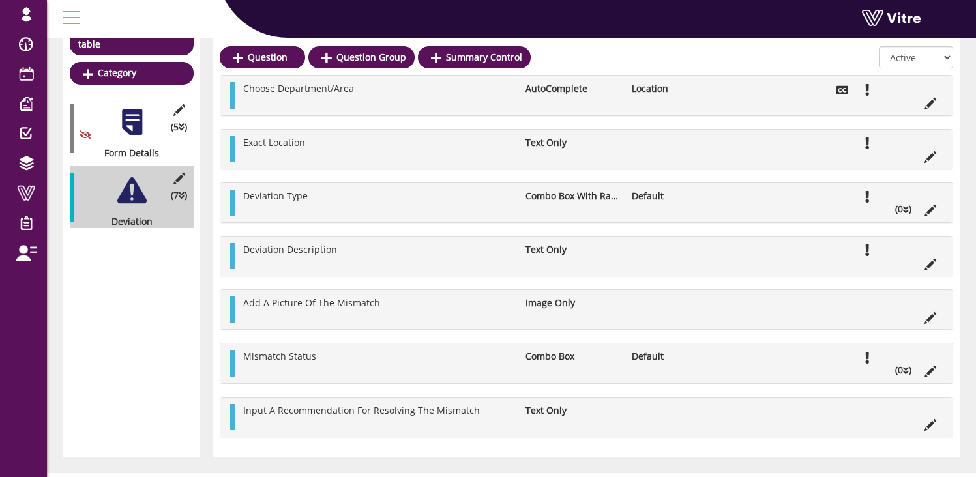
scroll to position [169, 0]
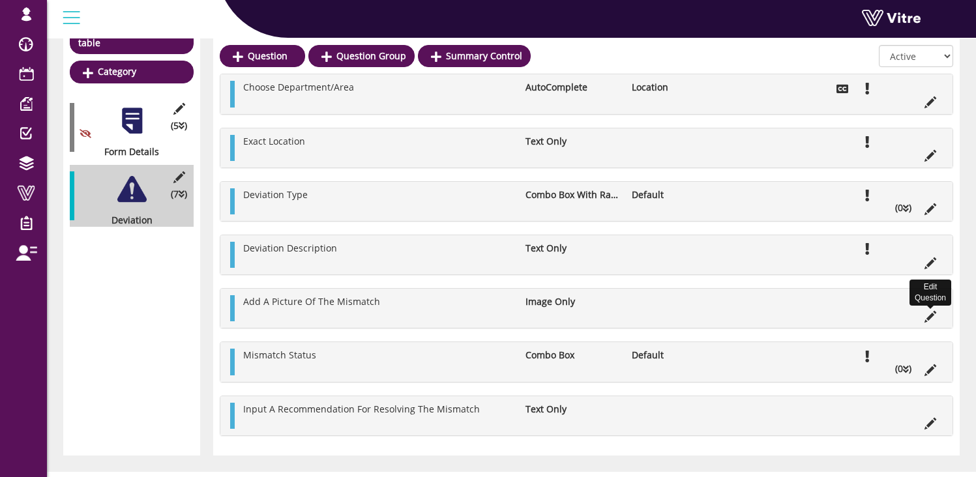
click at [930, 317] on icon at bounding box center [930, 317] width 12 height 12
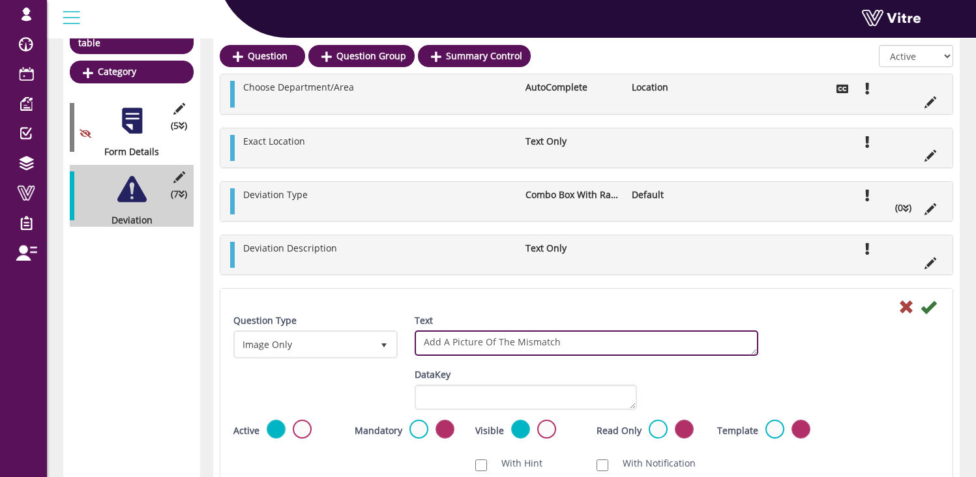
click at [534, 347] on textarea "Add A Picture Of The Mismatch" at bounding box center [587, 343] width 344 height 25
paste textarea "Deviation"
type textarea "Add A Picture Of The Deviation"
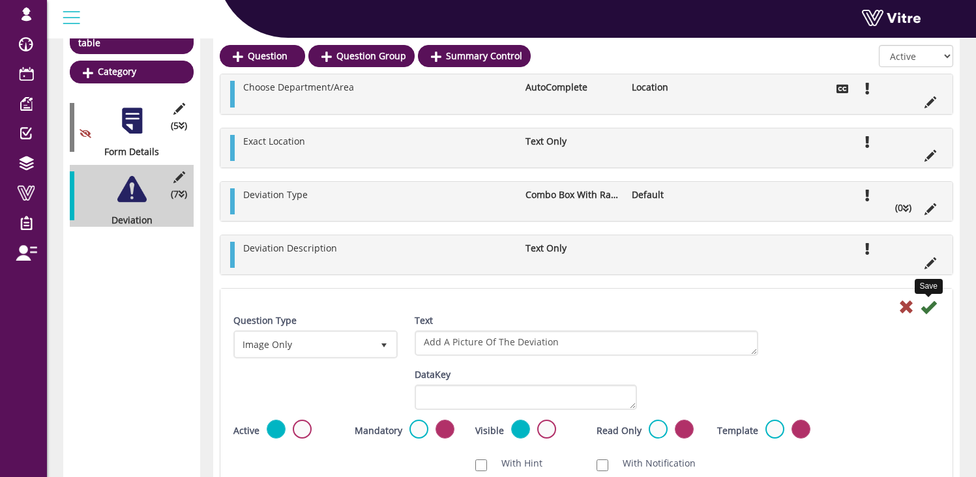
click at [930, 309] on icon at bounding box center [928, 307] width 16 height 16
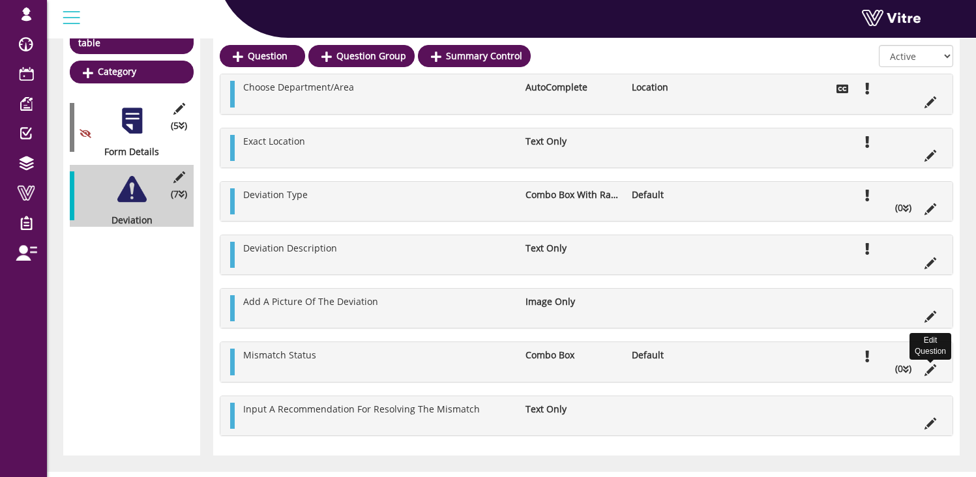
click at [932, 373] on icon at bounding box center [930, 370] width 12 height 12
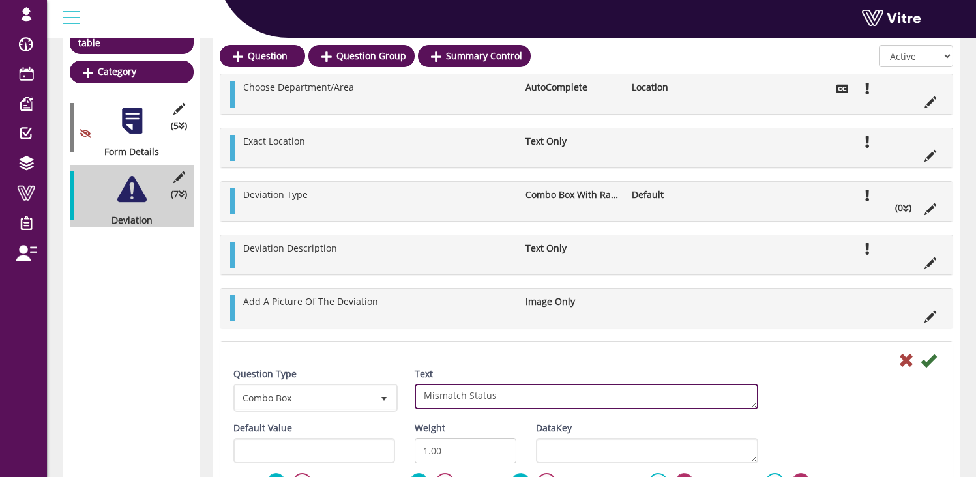
click at [488, 402] on textarea "Mismatch Status" at bounding box center [587, 396] width 344 height 25
click at [488, 401] on textarea "Mismatch Status" at bounding box center [587, 396] width 344 height 25
paste textarea "Deviation"
type textarea "Mismatch Deviation"
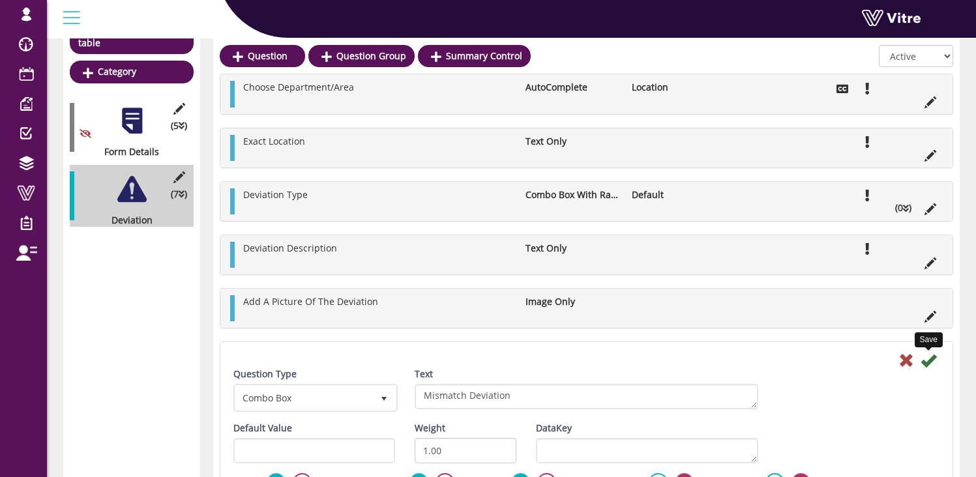
click at [926, 361] on icon at bounding box center [928, 361] width 16 height 16
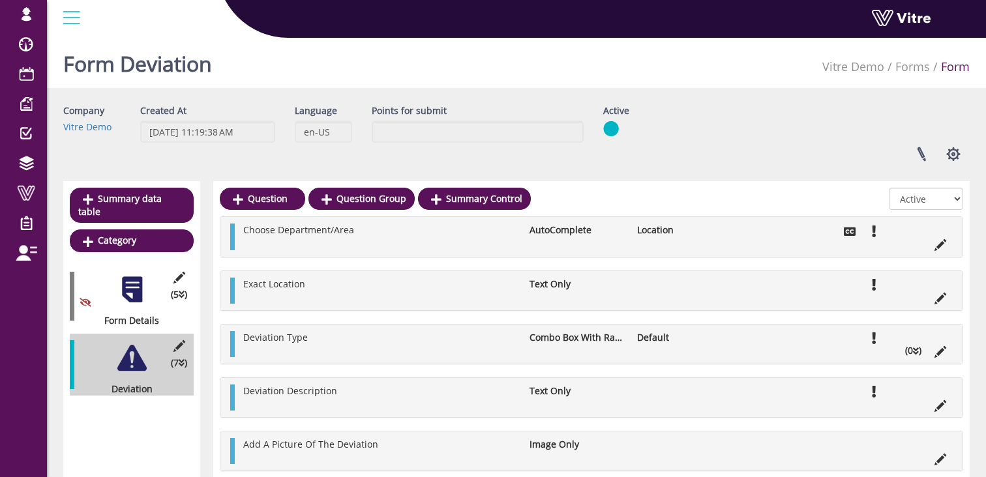
click at [930, 362] on div "Question Question Group Summary Control All Active Not Active Choose Department…" at bounding box center [591, 389] width 756 height 417
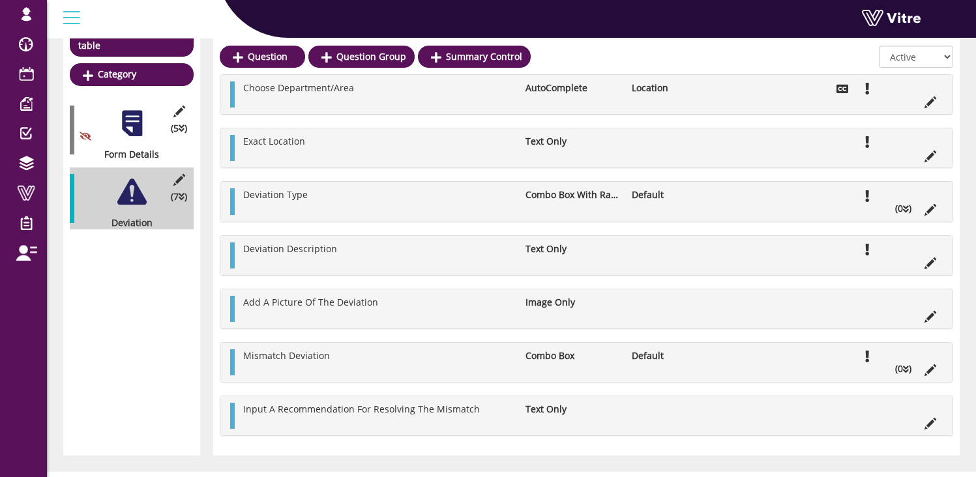
scroll to position [166, 0]
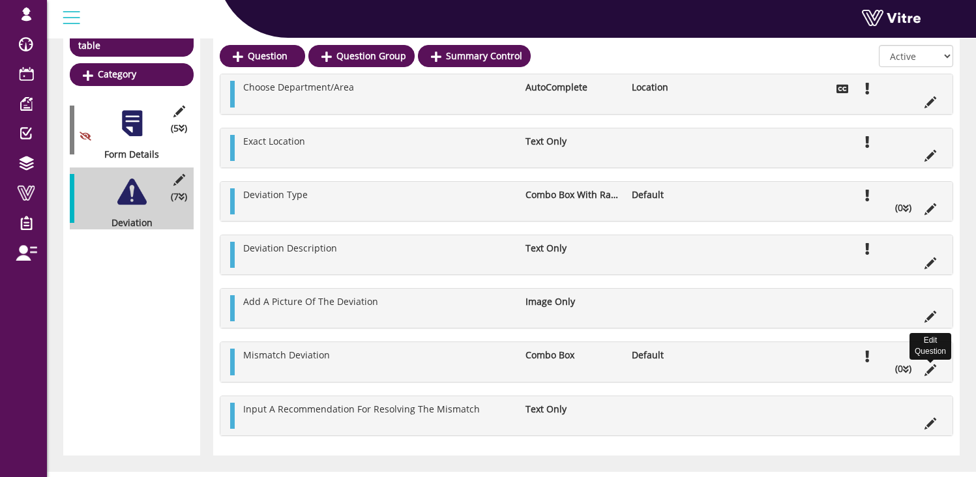
click at [932, 370] on icon at bounding box center [930, 370] width 12 height 12
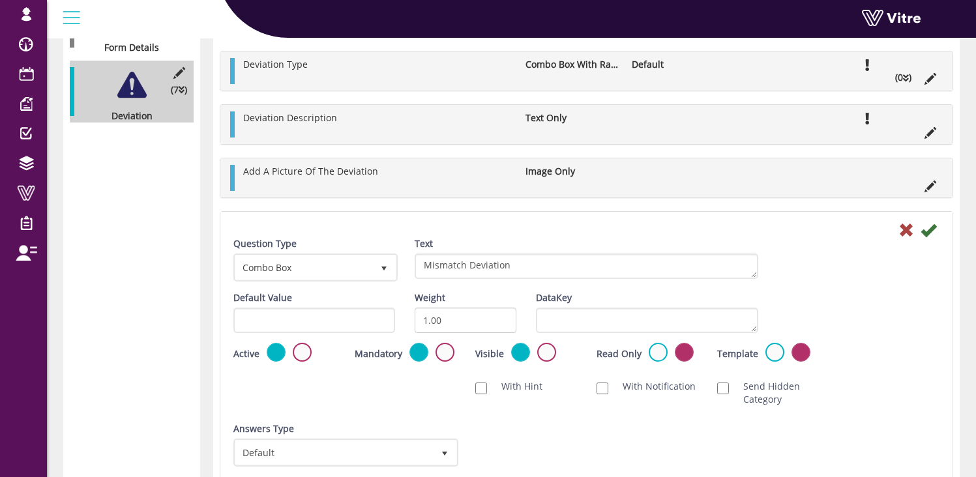
scroll to position [279, 0]
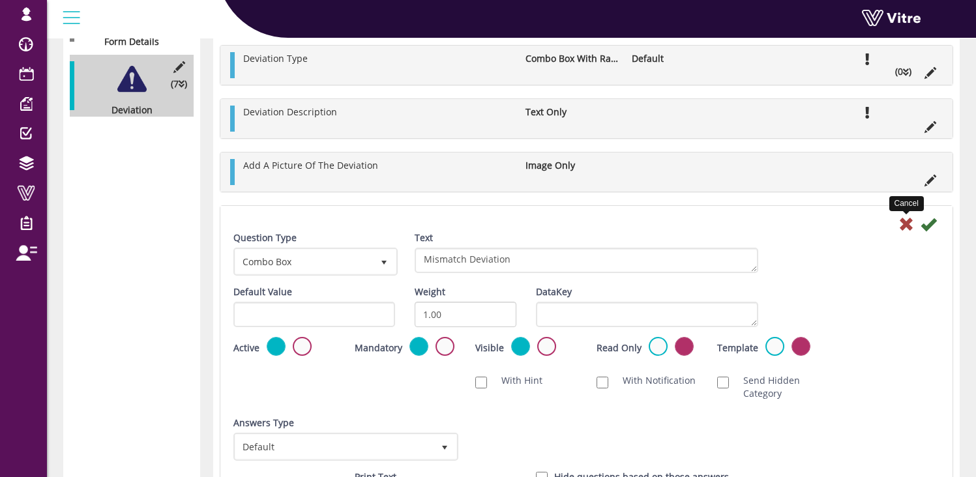
click at [904, 226] on icon at bounding box center [906, 224] width 16 height 16
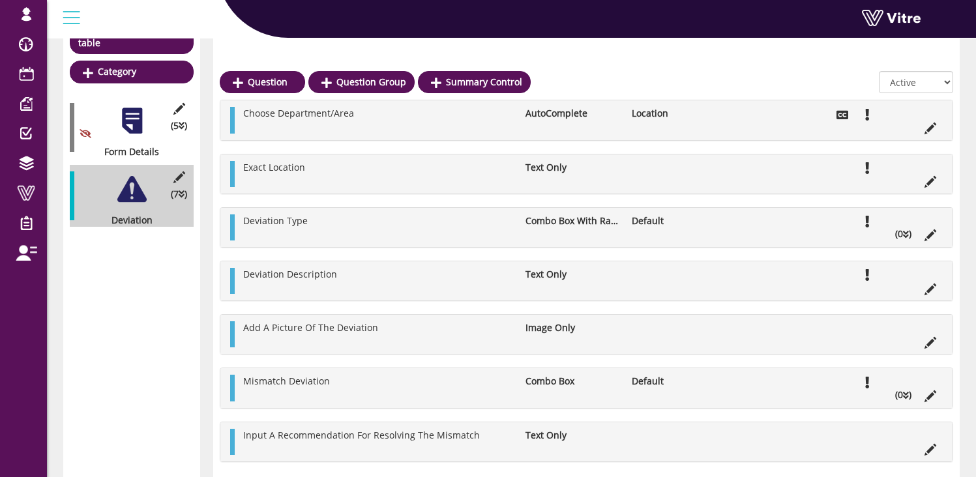
click at [446, 375] on ul "Mismatch Deviation Combo Box Default (0 )" at bounding box center [590, 388] width 706 height 26
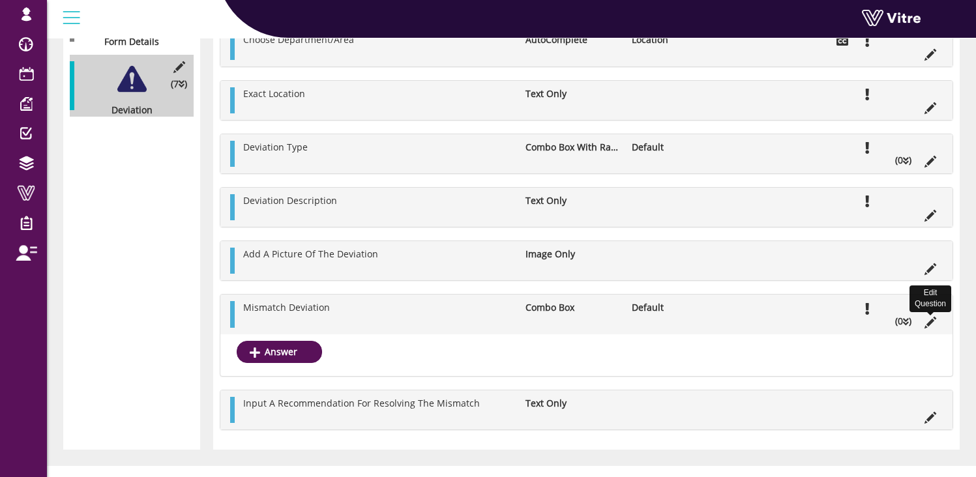
click at [930, 323] on icon at bounding box center [930, 323] width 12 height 12
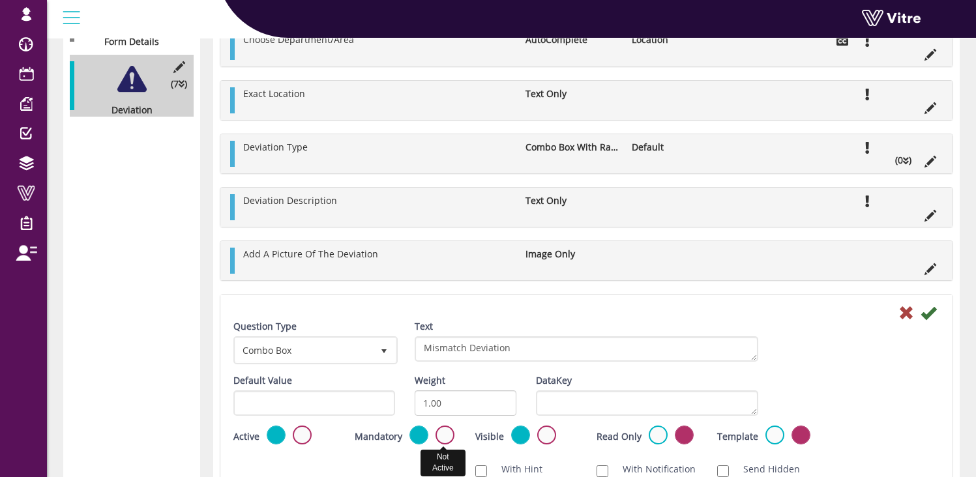
click at [444, 436] on label at bounding box center [444, 435] width 19 height 19
click at [0, 0] on input "radio" at bounding box center [0, 0] width 0 height 0
click at [925, 315] on icon at bounding box center [928, 313] width 16 height 16
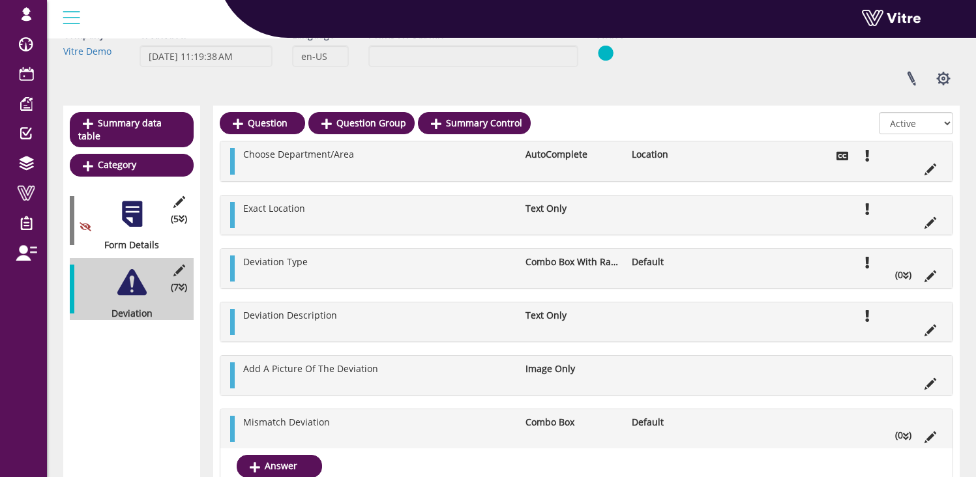
scroll to position [87, 0]
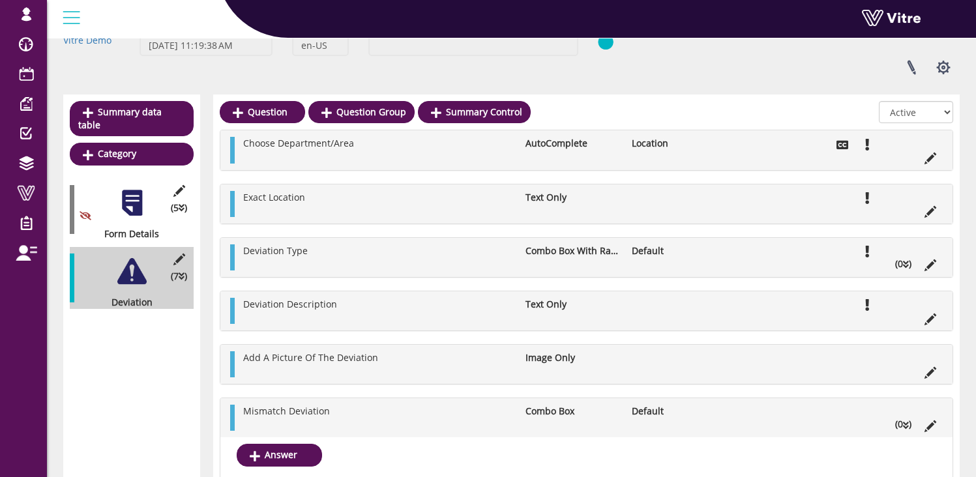
click at [395, 432] on div "Mismatch Deviation Combo Box Default (0 )" at bounding box center [586, 417] width 732 height 39
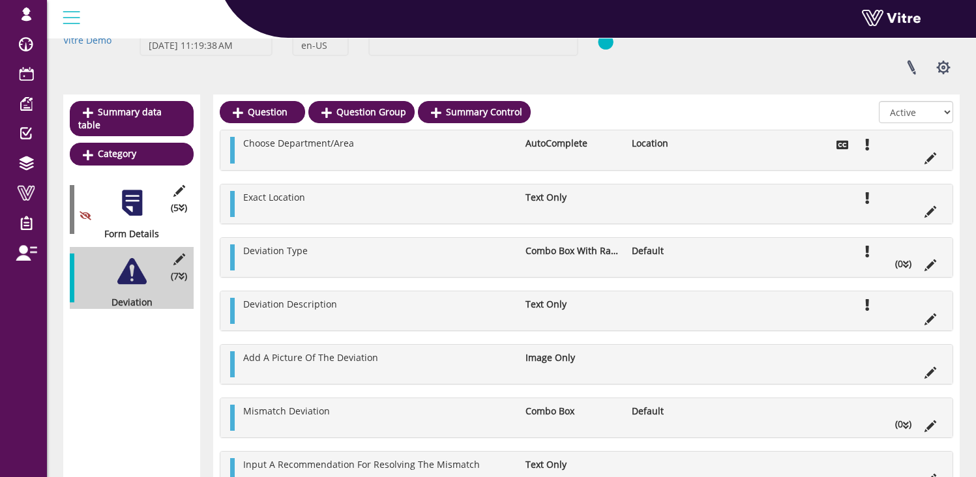
click at [313, 420] on ul "Mismatch Deviation Combo Box Default (0 )" at bounding box center [590, 418] width 706 height 26
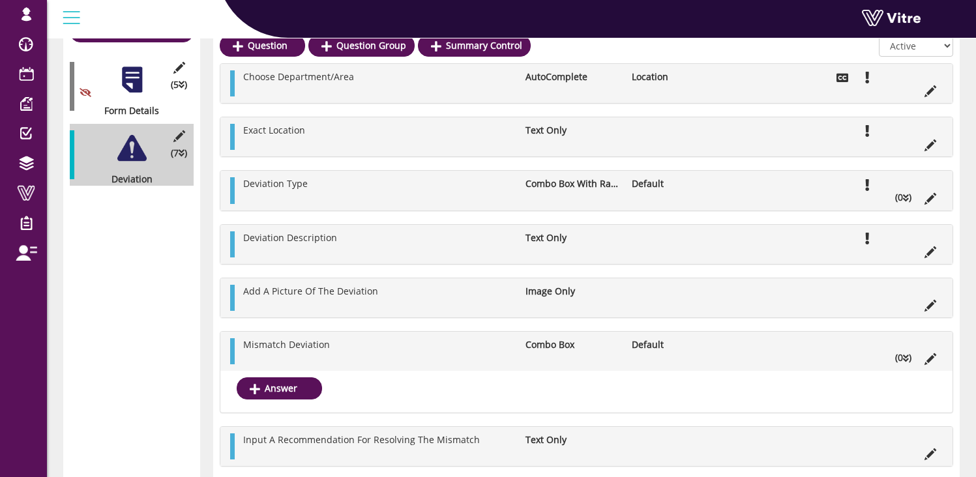
scroll to position [211, 0]
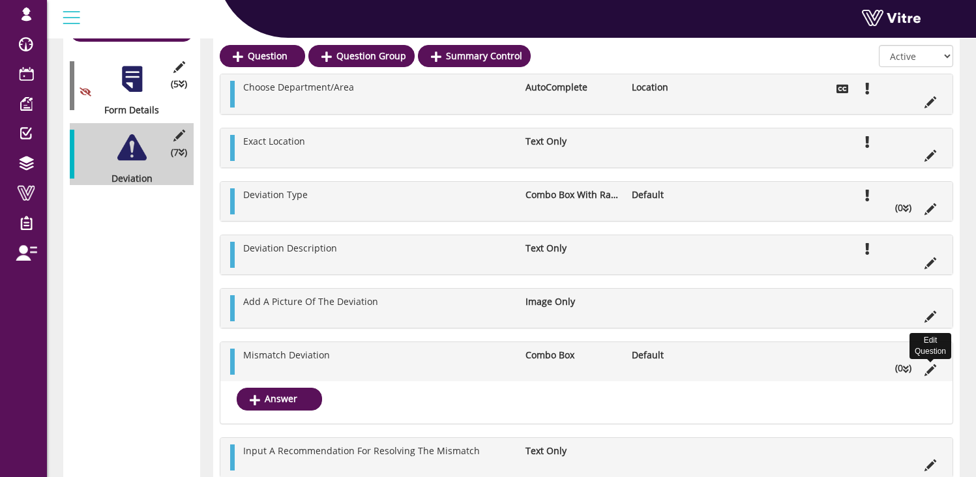
click at [935, 375] on icon at bounding box center [930, 370] width 12 height 12
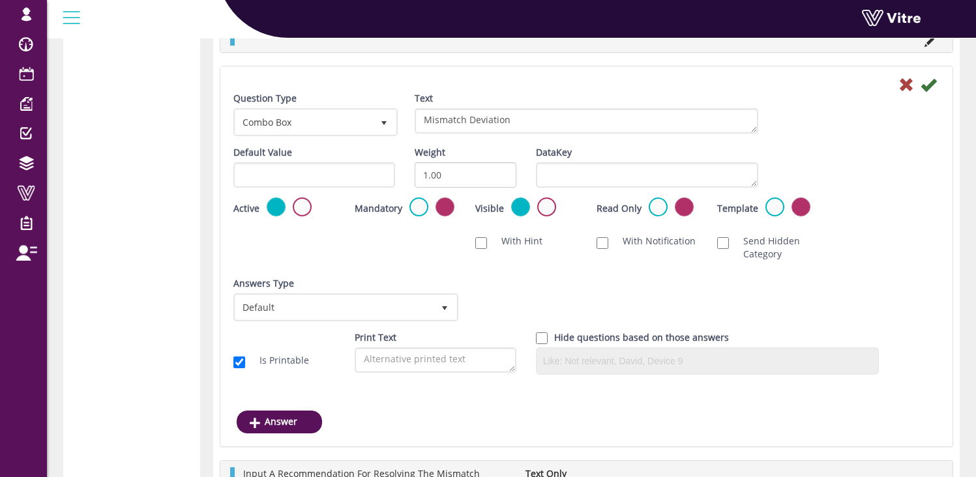
scroll to position [421, 0]
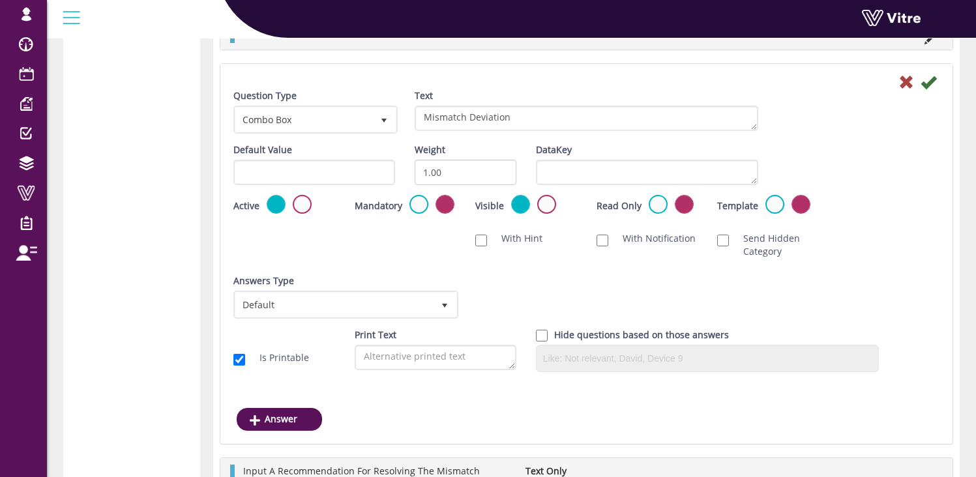
click at [297, 220] on div "Active" at bounding box center [284, 210] width 121 height 31
click at [299, 210] on label at bounding box center [302, 204] width 19 height 19
click at [0, 0] on input "radio" at bounding box center [0, 0] width 0 height 0
click at [928, 86] on icon at bounding box center [928, 82] width 16 height 16
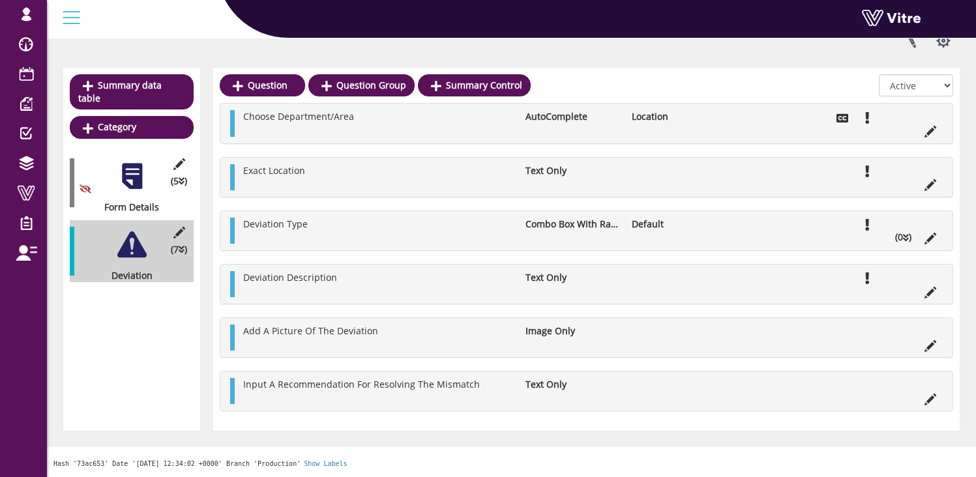
scroll to position [115, 0]
click at [928, 397] on icon at bounding box center [930, 400] width 12 height 12
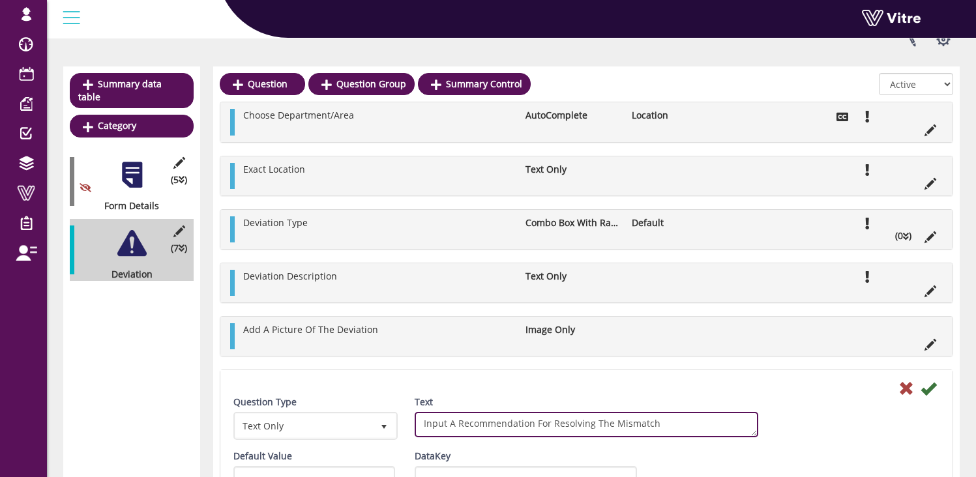
click at [634, 422] on textarea "Input A Recommendation For Resolving The Mismatch" at bounding box center [587, 424] width 344 height 25
paste textarea "Deviation"
type textarea "Input A Recommendation For Resolving The Deviation"
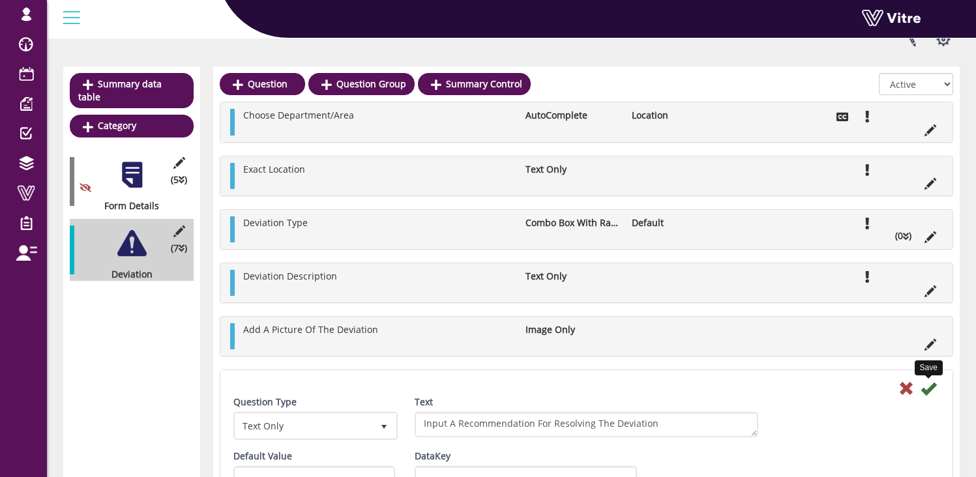
click at [929, 393] on icon at bounding box center [928, 389] width 16 height 16
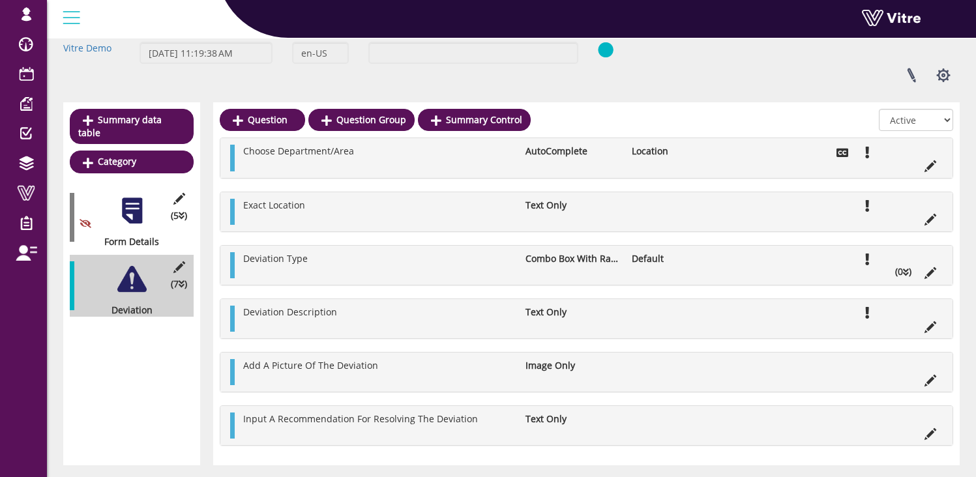
scroll to position [0, 0]
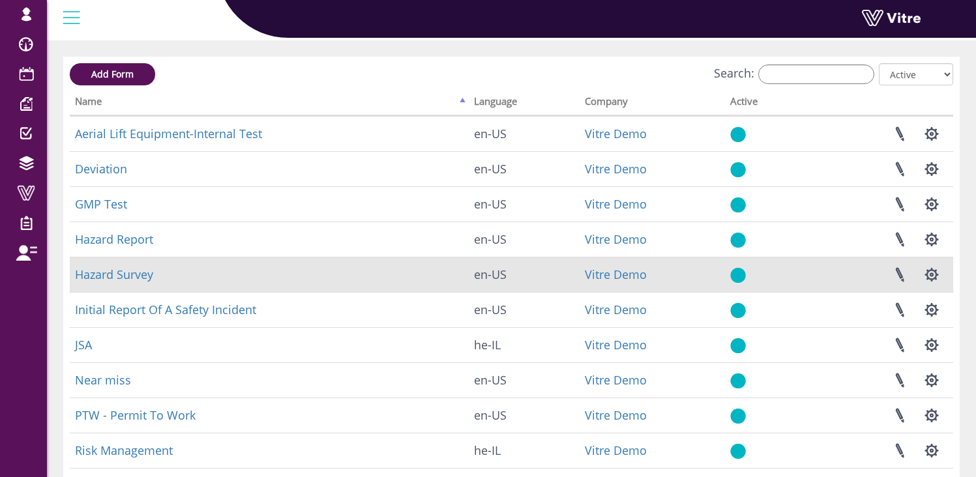
scroll to position [107, 0]
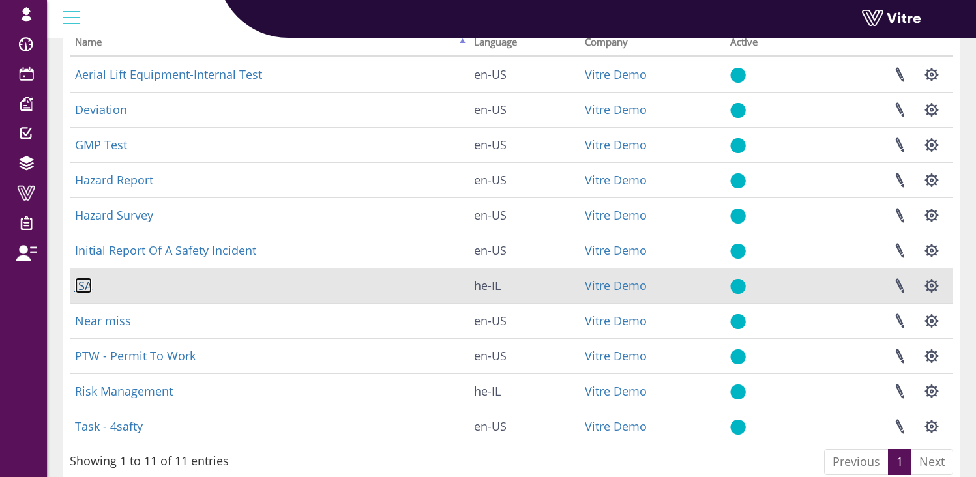
click at [82, 287] on link "JSA" at bounding box center [83, 286] width 17 height 16
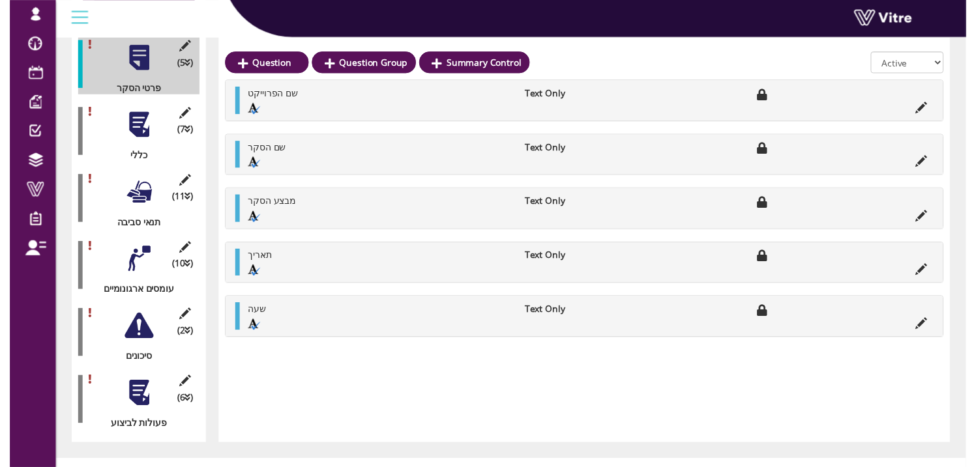
scroll to position [239, 0]
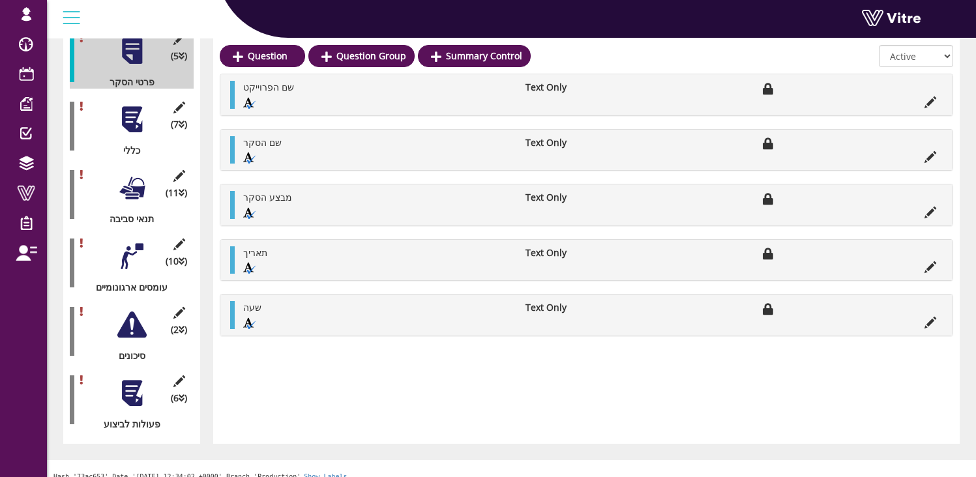
click at [131, 242] on div at bounding box center [131, 256] width 29 height 29
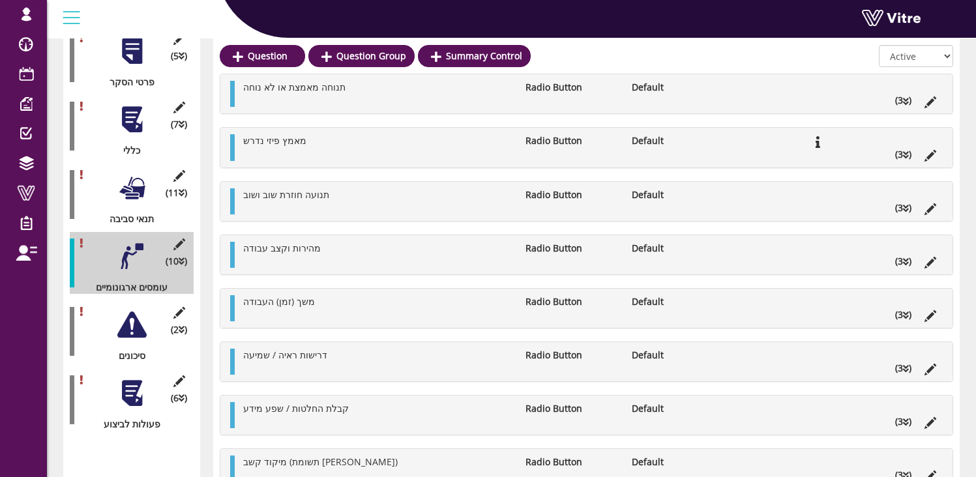
click at [130, 328] on div "(2 ) סיכונים" at bounding box center [132, 332] width 124 height 62
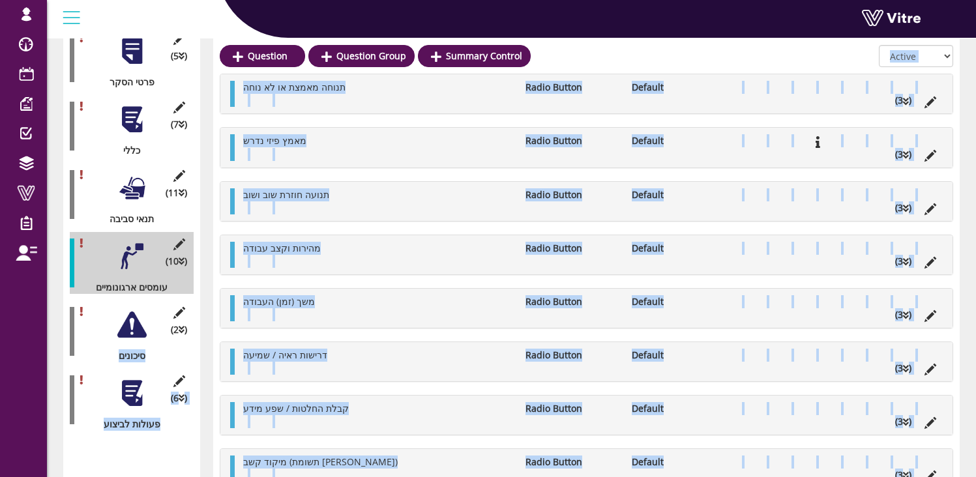
click at [128, 385] on div at bounding box center [131, 393] width 29 height 29
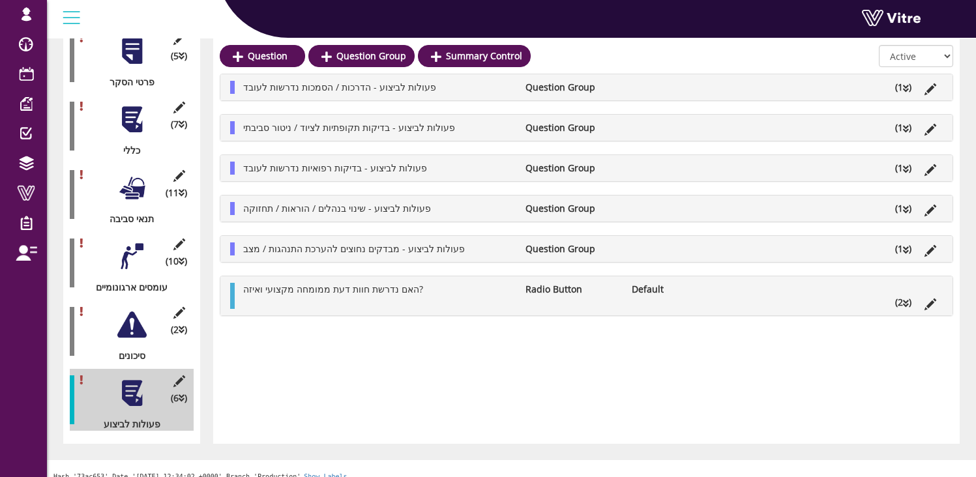
click at [127, 310] on div at bounding box center [131, 324] width 29 height 29
